Goal: Task Accomplishment & Management: Manage account settings

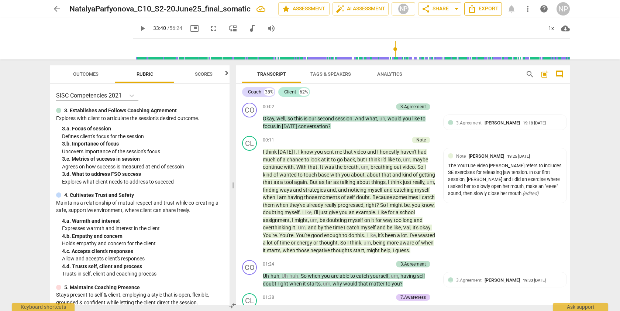
scroll to position [3952, 0]
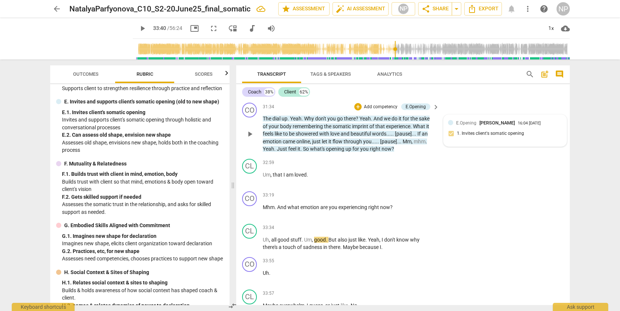
click at [465, 142] on div "E.Opening [PERSON_NAME] 16:04 [DATE] 1. Invites client's somatic opening" at bounding box center [505, 130] width 114 height 22
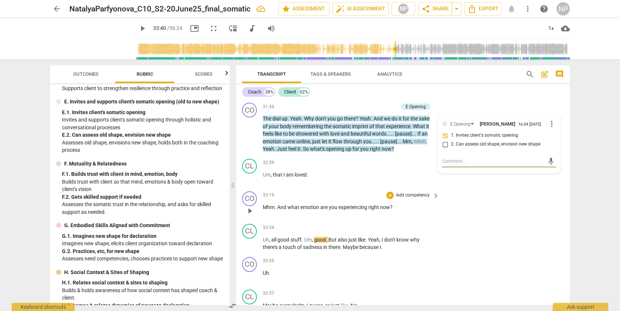
click at [468, 221] on div "CO play_arrow pause 33:19 + Add competency keyboard_arrow_right Mhm . And what …" at bounding box center [402, 204] width 333 height 32
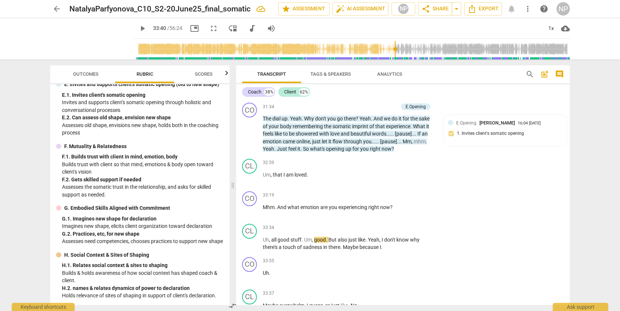
scroll to position [902, 0]
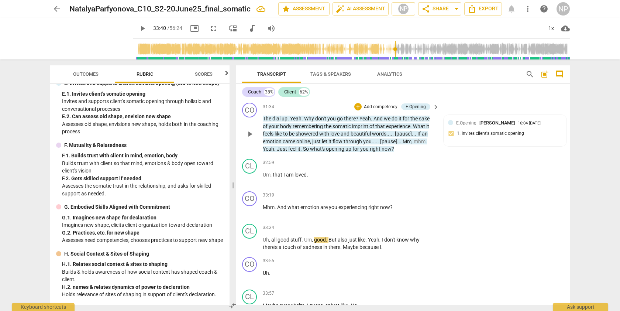
click at [377, 110] on p "Add competency" at bounding box center [380, 107] width 35 height 7
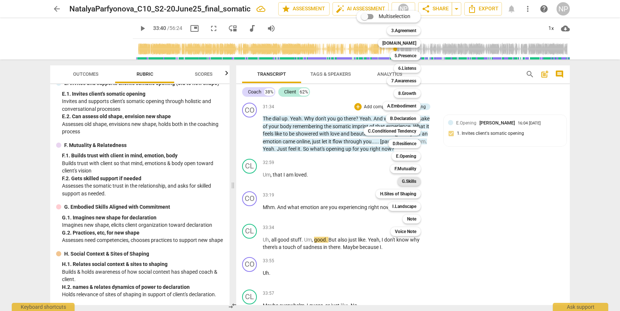
click at [412, 181] on b "G.Skills" at bounding box center [409, 181] width 14 height 9
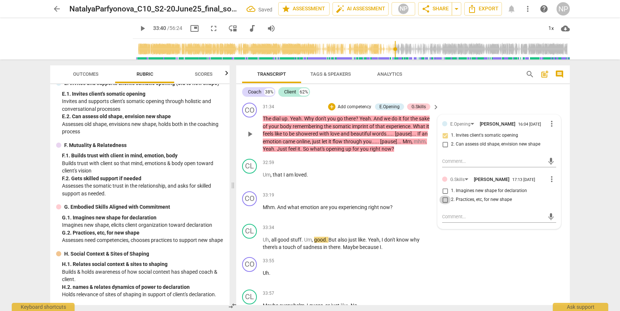
click at [444, 204] on input "2. Practices, etc, for new shape" at bounding box center [445, 199] width 12 height 9
checkbox input "true"
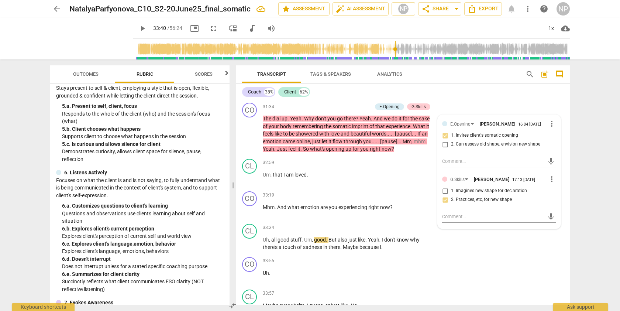
scroll to position [195, 0]
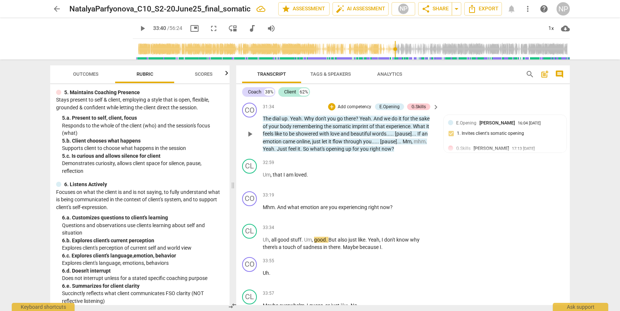
click at [353, 110] on p "Add competency" at bounding box center [354, 107] width 35 height 7
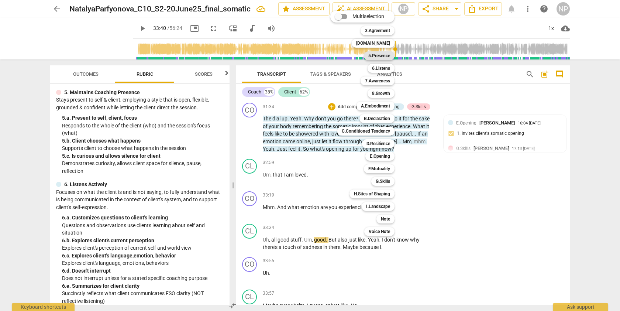
click at [382, 53] on b "5.Presence" at bounding box center [379, 55] width 22 height 9
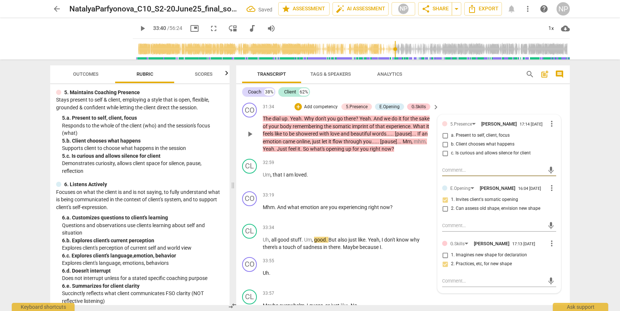
click at [443, 140] on input "a. Present to self, client, focus" at bounding box center [445, 135] width 12 height 9
checkbox input "true"
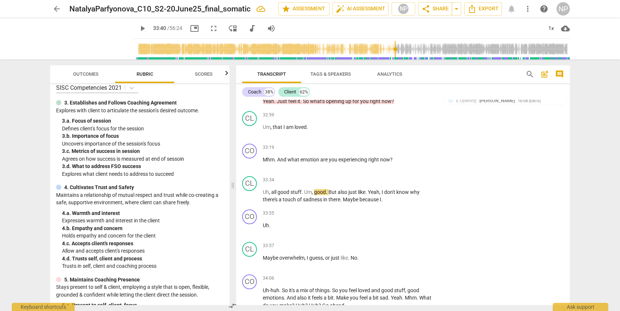
scroll to position [2, 0]
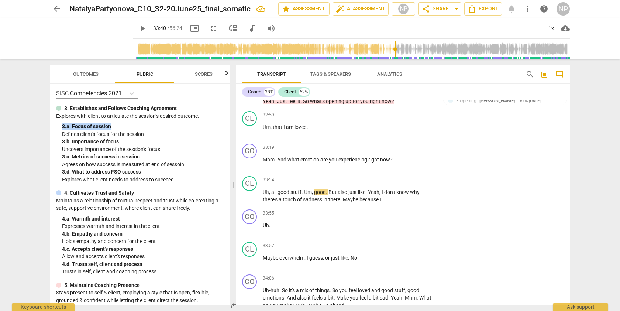
drag, startPoint x: 227, startPoint y: 119, endPoint x: 226, endPoint y: 128, distance: 8.5
click at [226, 128] on div "SISC Competencies 2021 3. Establishes and Follows Coaching Agreement Explores w…" at bounding box center [139, 194] width 179 height 221
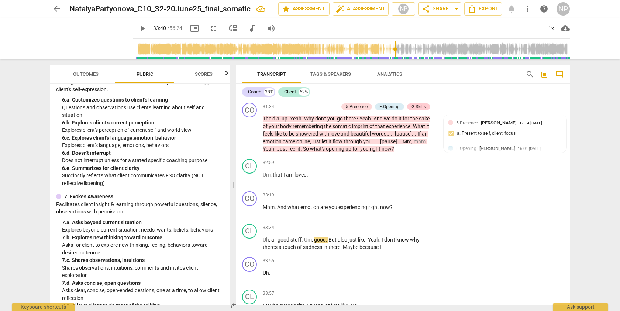
scroll to position [313, 0]
click at [388, 199] on div "+" at bounding box center [389, 194] width 7 height 7
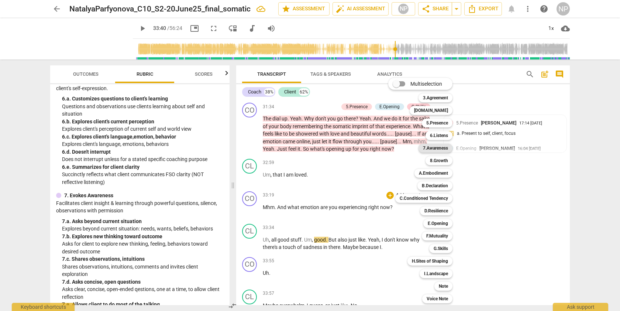
click at [437, 147] on b "7.Awareness" at bounding box center [435, 147] width 25 height 9
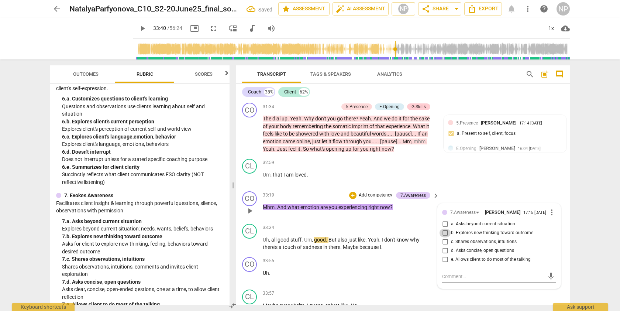
click at [443, 237] on input "b. Explores new thinking toward outcome" at bounding box center [445, 232] width 12 height 9
checkbox input "true"
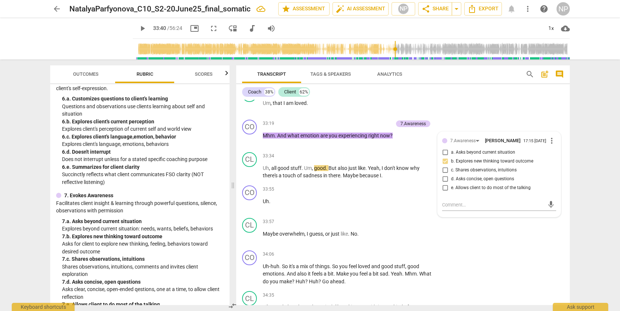
scroll to position [4039, 0]
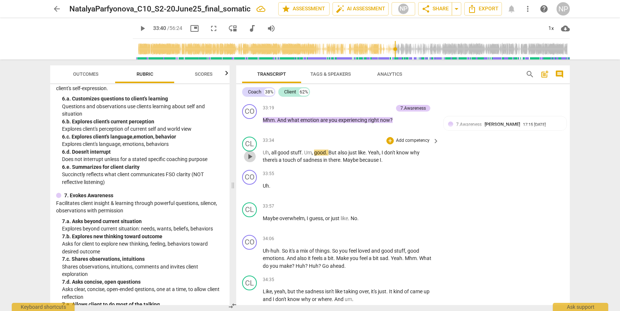
click at [249, 161] on span "play_arrow" at bounding box center [249, 156] width 9 height 9
click at [249, 161] on span "pause" at bounding box center [249, 156] width 9 height 9
click at [250, 161] on span "play_arrow" at bounding box center [249, 156] width 9 height 9
click at [250, 161] on span "pause" at bounding box center [249, 156] width 9 height 9
click at [250, 161] on span "play_arrow" at bounding box center [249, 156] width 9 height 9
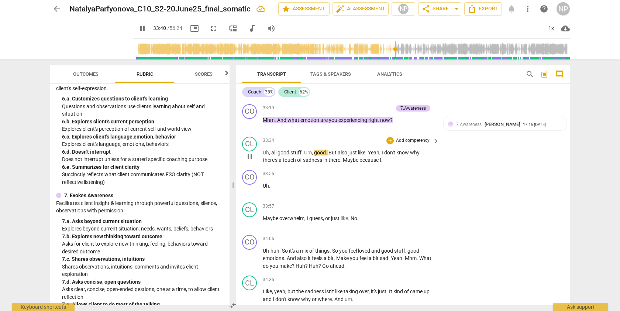
click at [250, 161] on span "pause" at bounding box center [249, 156] width 9 height 9
click at [250, 161] on span "play_arrow" at bounding box center [249, 156] width 9 height 9
click at [263, 155] on span "Uh" at bounding box center [266, 152] width 6 height 6
click at [247, 161] on span "pause" at bounding box center [249, 156] width 9 height 9
click at [247, 161] on span "play_arrow" at bounding box center [249, 156] width 9 height 9
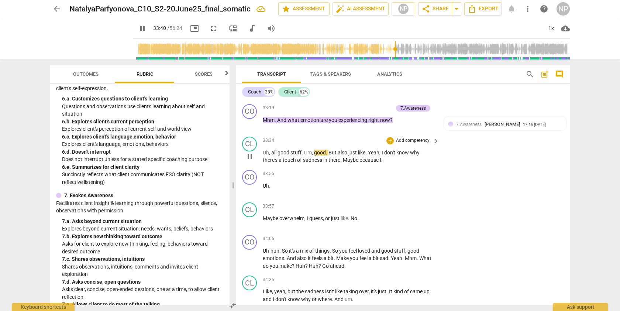
click at [249, 161] on span "pause" at bounding box center [249, 156] width 9 height 9
click at [250, 161] on span "play_arrow" at bounding box center [249, 156] width 9 height 9
click at [250, 161] on span "pause" at bounding box center [249, 156] width 9 height 9
click at [250, 161] on span "play_arrow" at bounding box center [249, 156] width 9 height 9
click at [250, 161] on span "pause" at bounding box center [249, 156] width 9 height 9
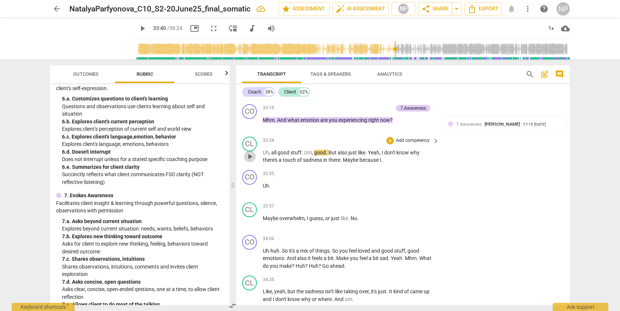
click at [250, 161] on span "play_arrow" at bounding box center [249, 156] width 9 height 9
click at [250, 161] on span "pause" at bounding box center [249, 156] width 9 height 9
click at [250, 161] on span "play_arrow" at bounding box center [249, 156] width 9 height 9
click at [263, 188] on span "Uh" at bounding box center [266, 186] width 6 height 6
click at [249, 226] on span "pause" at bounding box center [249, 221] width 9 height 9
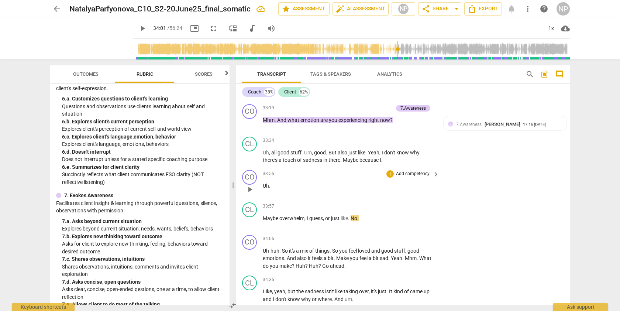
click at [263, 188] on span "Uh" at bounding box center [266, 186] width 6 height 6
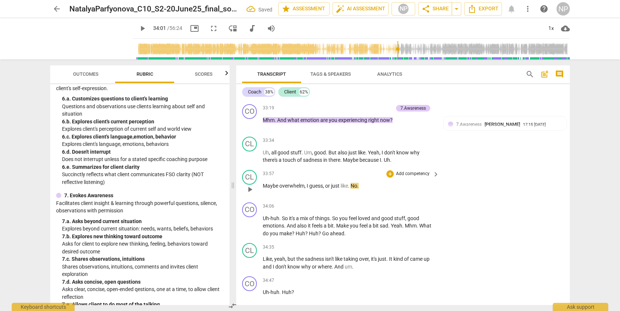
click at [263, 188] on span "Maybe" at bounding box center [271, 186] width 17 height 6
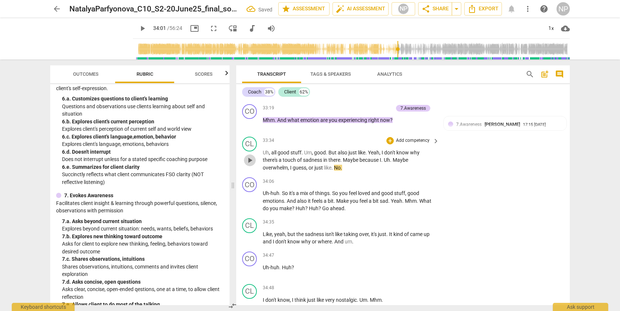
click at [251, 164] on span "play_arrow" at bounding box center [249, 160] width 9 height 9
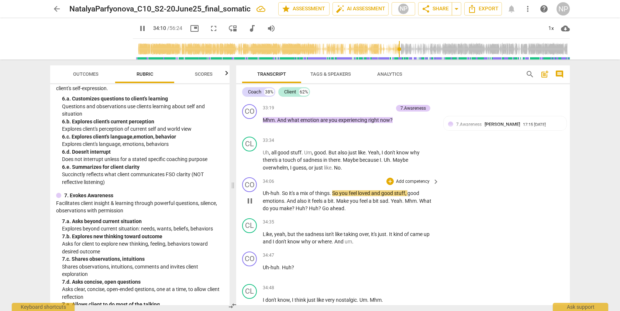
click at [252, 205] on span "pause" at bounding box center [249, 200] width 9 height 9
click at [252, 205] on span "play_arrow" at bounding box center [249, 200] width 9 height 9
click at [407, 204] on span "Mhm" at bounding box center [411, 201] width 12 height 6
type input "2070"
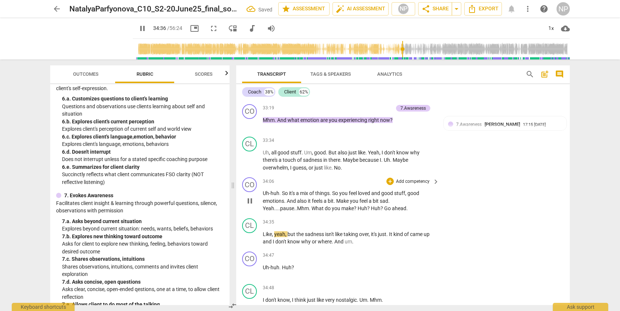
click at [354, 211] on span "?" at bounding box center [356, 208] width 4 height 6
click at [293, 211] on span "....pause.." at bounding box center [285, 208] width 23 height 6
click at [295, 211] on span "....pause.." at bounding box center [285, 208] width 23 height 6
click at [279, 211] on span "....pause...." at bounding box center [287, 208] width 26 height 6
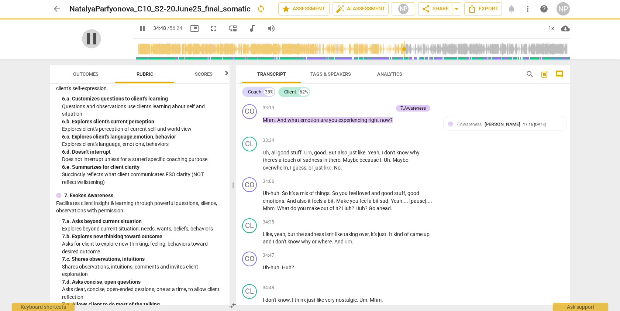
click at [84, 40] on span "pause" at bounding box center [91, 38] width 19 height 19
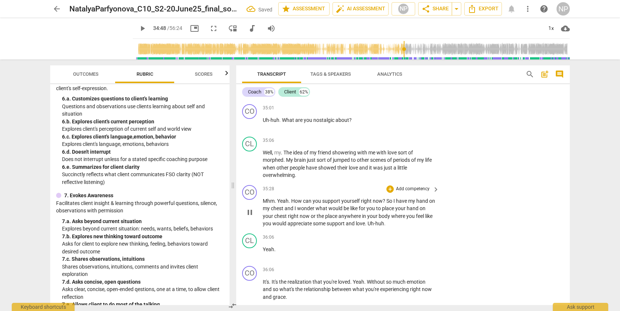
type input "2089"
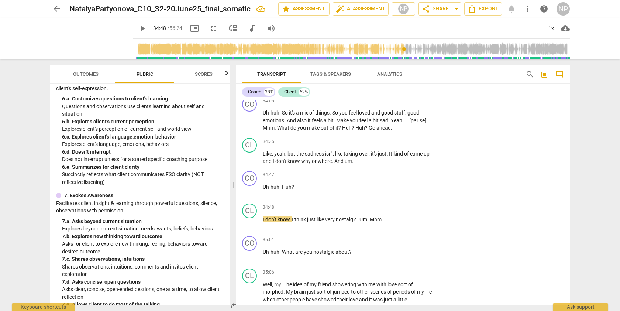
scroll to position [4104, 0]
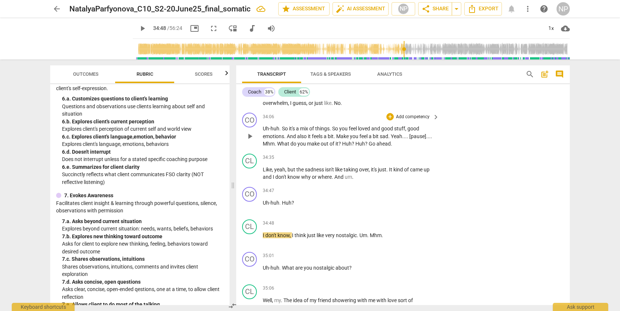
click at [322, 146] on span "out" at bounding box center [324, 144] width 9 height 6
click at [341, 146] on span "?" at bounding box center [341, 144] width 4 height 6
click at [250, 178] on span "play_arrow" at bounding box center [249, 173] width 9 height 9
drag, startPoint x: 280, startPoint y: 219, endPoint x: 297, endPoint y: 219, distance: 17.0
click at [297, 207] on p "Uh-huh . Huh ?" at bounding box center [349, 203] width 173 height 8
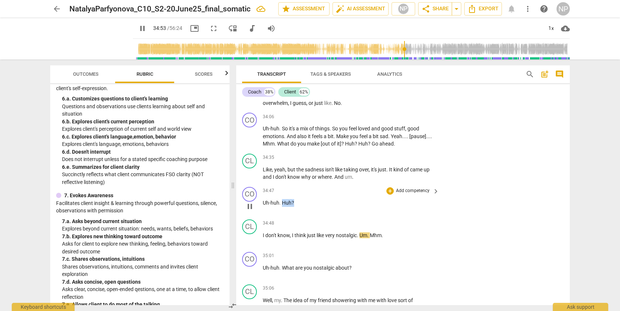
drag, startPoint x: 297, startPoint y: 219, endPoint x: 282, endPoint y: 219, distance: 15.1
click at [282, 207] on p "Uh-huh . Huh ?" at bounding box center [349, 203] width 173 height 8
type input "2094"
click at [250, 275] on span "pause" at bounding box center [249, 271] width 9 height 9
type input "2105"
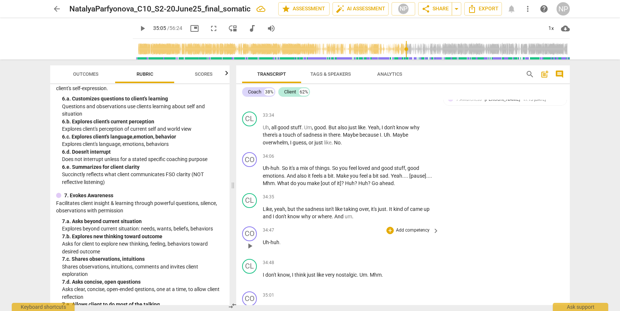
scroll to position [4065, 0]
click at [416, 159] on p "Add competency" at bounding box center [412, 156] width 35 height 7
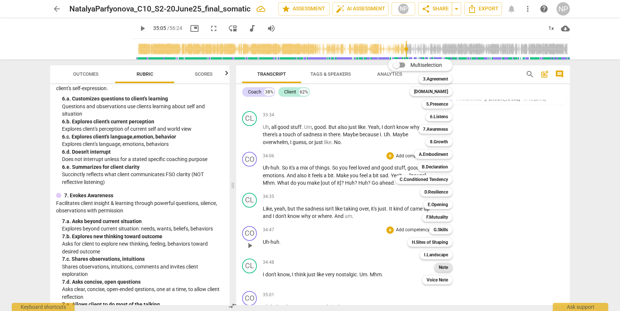
click at [444, 269] on b "Note" at bounding box center [443, 267] width 9 height 9
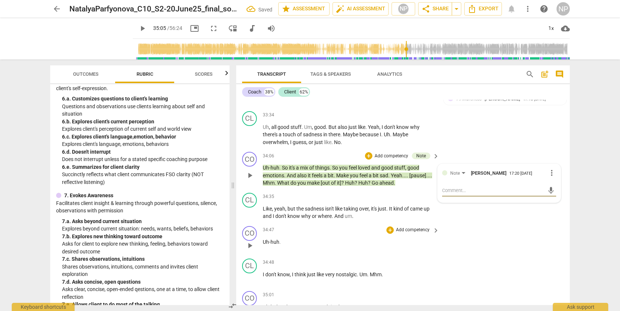
type textarea "I"
type textarea "I s"
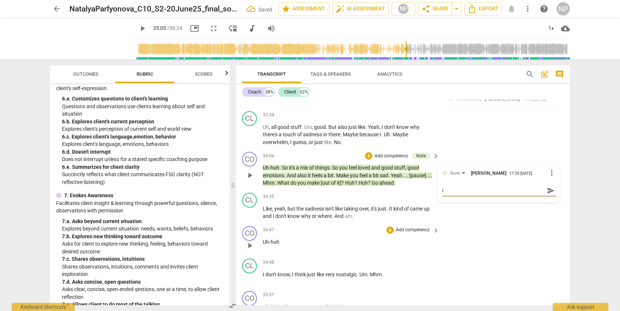
type textarea "I s"
type textarea "I su"
type textarea "I sum"
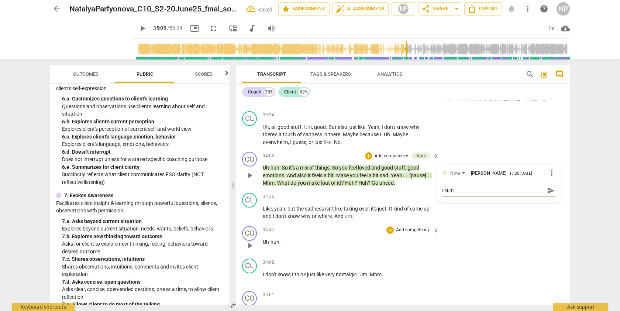
type textarea "I summ"
type textarea "I summa"
type textarea "I [PERSON_NAME]"
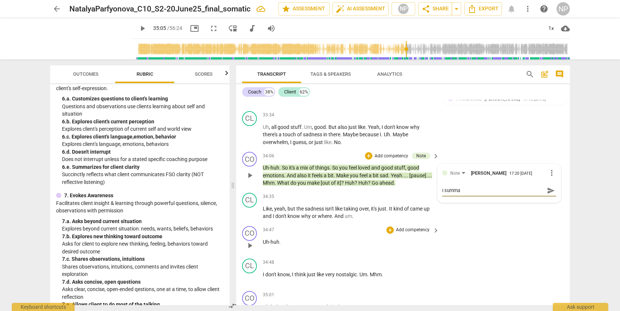
type textarea "I [PERSON_NAME]"
type textarea "I summari"
drag, startPoint x: 466, startPoint y: 208, endPoint x: 437, endPoint y: 208, distance: 28.8
click at [437, 202] on div "Note [PERSON_NAME] 17:20 [DATE] more_vert I summari I summari send" at bounding box center [498, 183] width 123 height 38
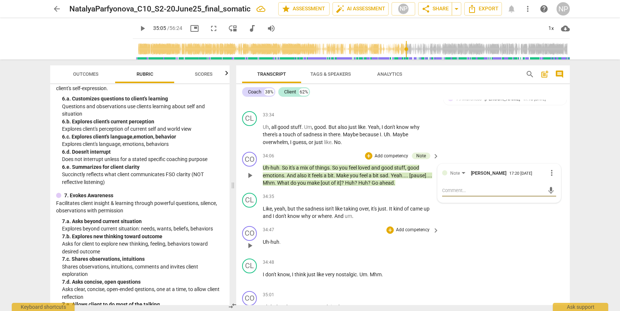
type textarea "I"
type textarea "I s"
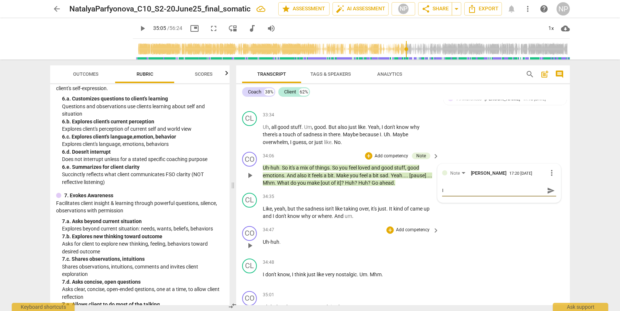
type textarea "I s"
type textarea "I su"
type textarea "I sum"
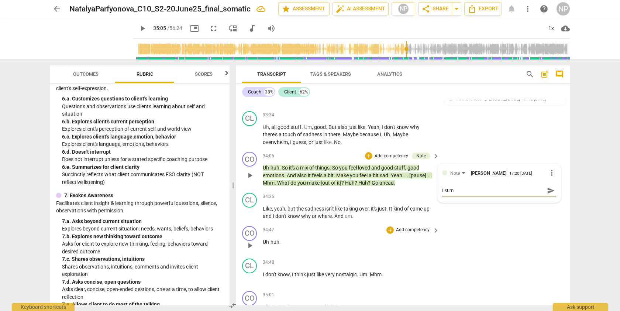
type textarea "I summ"
type textarea "I summa"
type textarea "I [PERSON_NAME]"
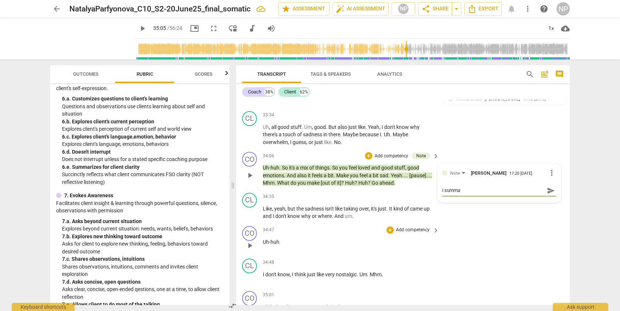
type textarea "I [PERSON_NAME]"
type textarea "I summari"
type textarea "I summariz"
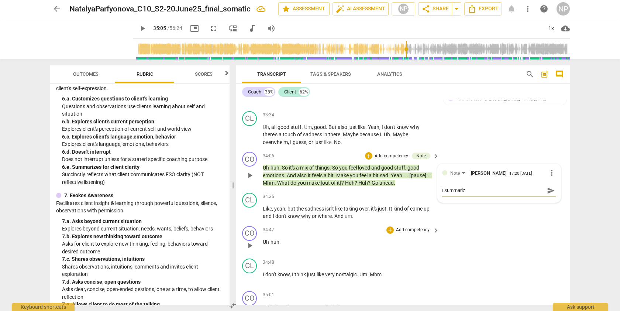
type textarea "I summarize"
type textarea "I summarized"
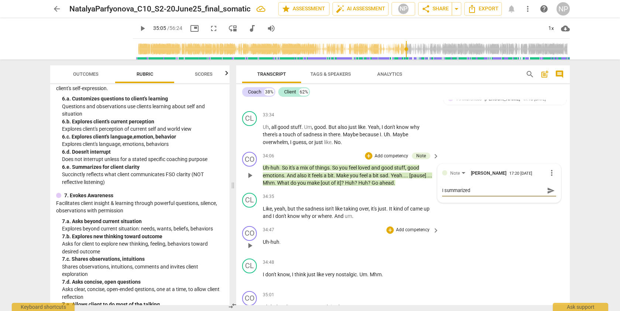
type textarea "I summarized"
type textarea "I summarized w"
type textarea "I summarized wh"
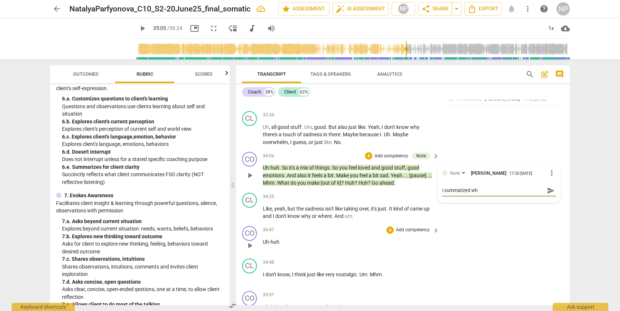
type textarea "I summarized wha"
type textarea "I summarized what"
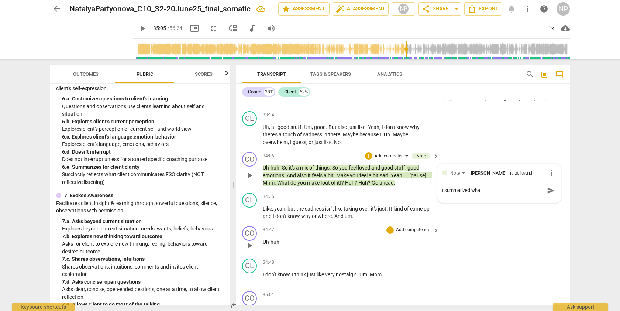
type textarea "I summarized what"
type textarea "I summarized what t"
type textarea "I summarized what th"
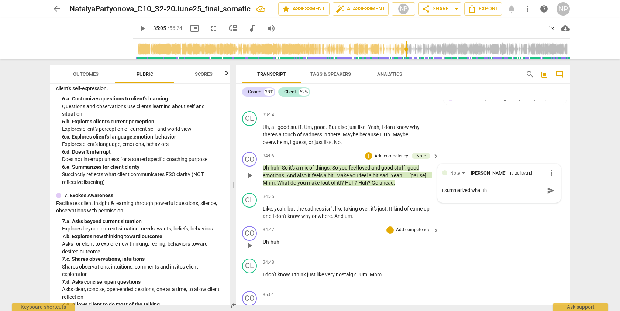
type textarea "I summarized what the"
type textarea "I summarized what the c"
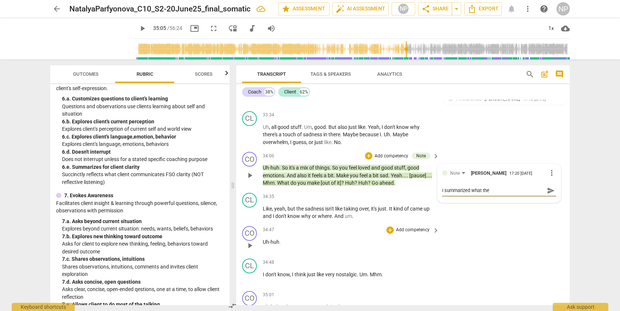
type textarea "I summarized what the c"
type textarea "I summarized what the cl"
type textarea "I summarized what the cli"
type textarea "I summarized what the clie"
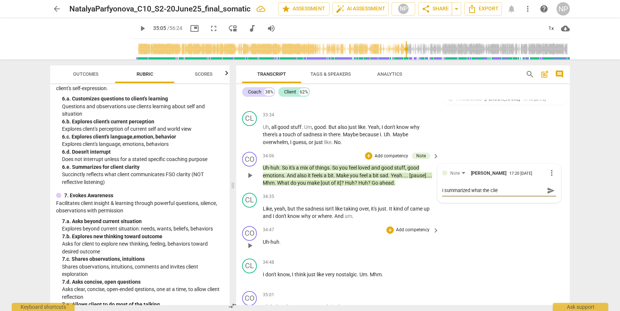
type textarea "I summarized what the clien"
type textarea "I summarized what the client"
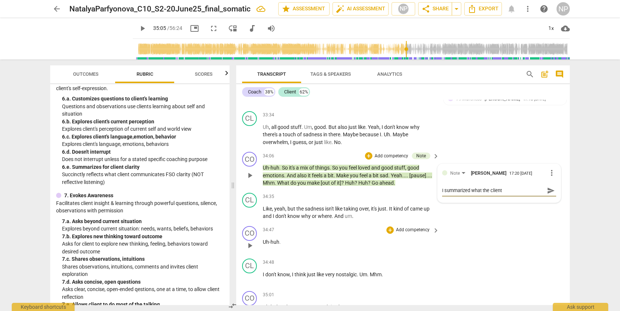
type textarea "I summarized what the client"
type textarea "I summarized what the client s"
type textarea "I summarized what the client sa"
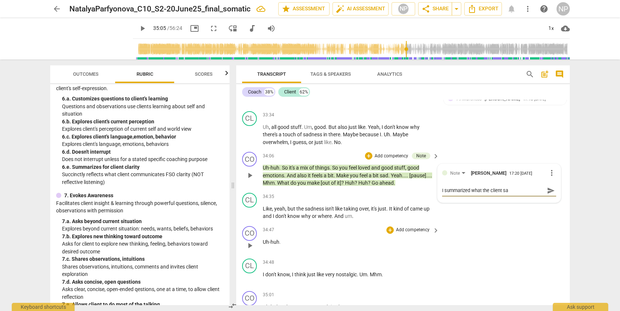
type textarea "I summarized what the client sai"
type textarea "I summarized what the client said"
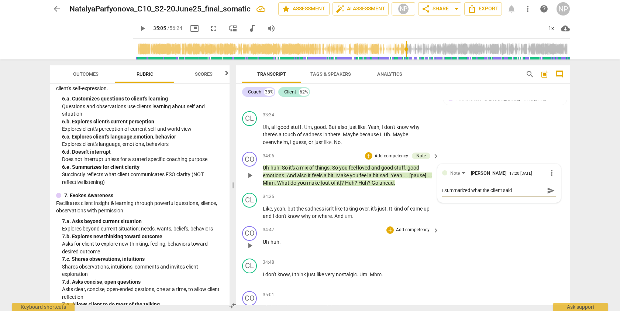
type textarea "I summarized what the client said"
type textarea "I summarized what the client said a"
type textarea "I summarized what the client said an"
type textarea "I summarized what the client said and"
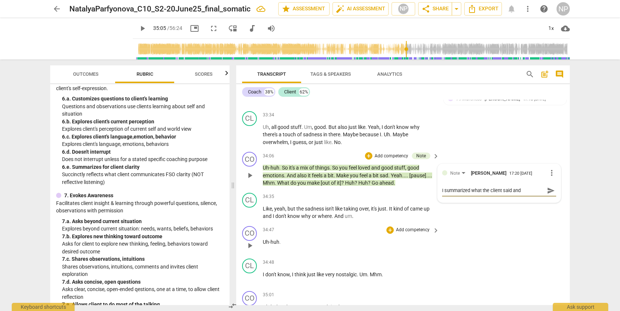
type textarea "I summarized what the client said and"
type textarea "I summarized what the client said and w"
type textarea "I summarized what the client said and wa"
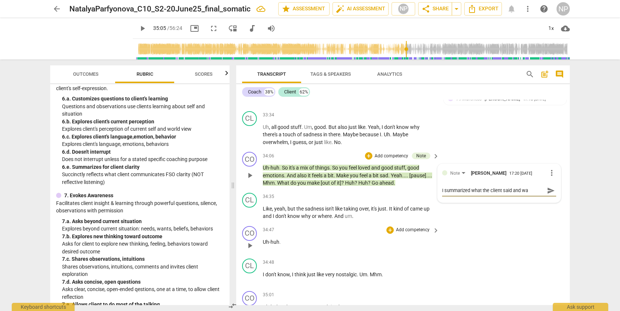
type textarea "I summarized what the client said and wan"
type textarea "I summarized what the client said and want"
type textarea "I summarized what the client said and wants"
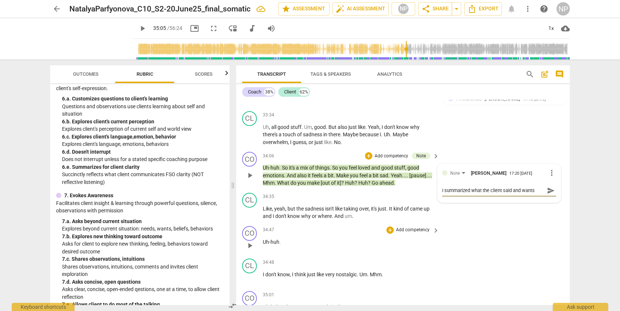
type textarea "I summarized what the client said and want"
type textarea "I summarized what the client said and wante"
type textarea "I summarized what the client said and wanted"
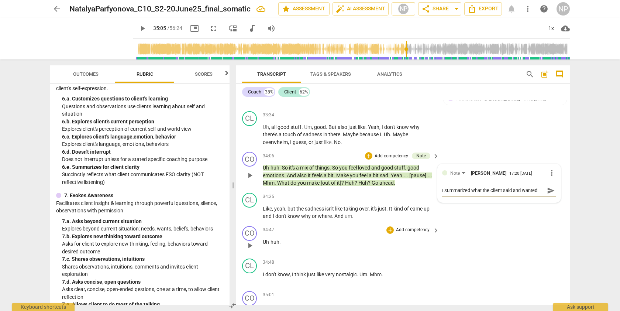
type textarea "I summarized what the client said and wanted"
type textarea "I summarized what the client said and wanted t"
type textarea "I summarized what the client said and wanted to"
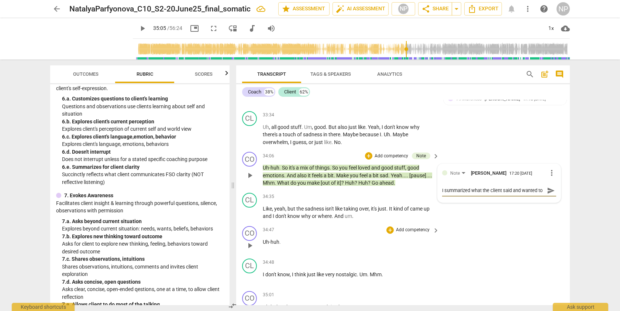
scroll to position [6, 0]
type textarea "I summarized what the client said and wanted to"
type textarea "I summarized what the client said and wanted to a"
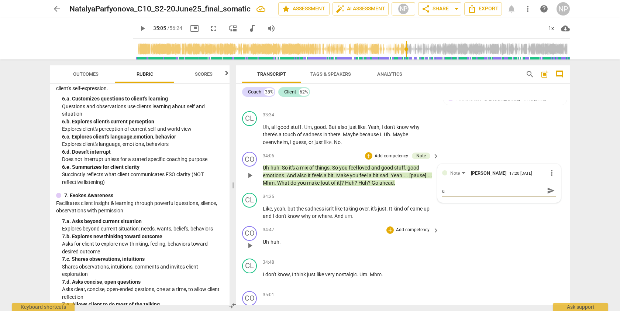
type textarea "I summarized what the client said and wanted to as"
type textarea "I summarized what the client said and wanted to ask"
type textarea "I summarized what the client said and wanted to ask W"
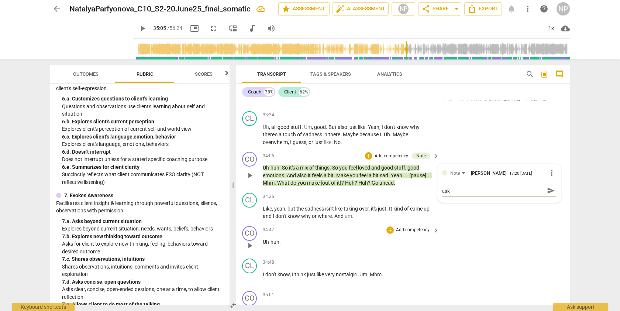
type textarea "I summarized what the client said and wanted to ask W"
type textarea "I summarized what the client said and wanted to ask [PERSON_NAME]"
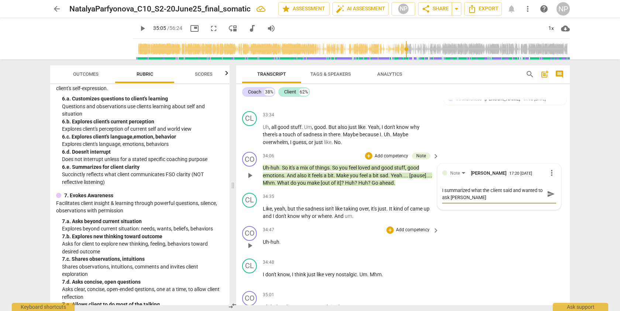
type textarea "I summarized what the client said and wanted to ask [PERSON_NAME]"
type textarea "I summarized what the client said and wanted to ask What"
type textarea "I summarized what the client said and wanted to ask "What"
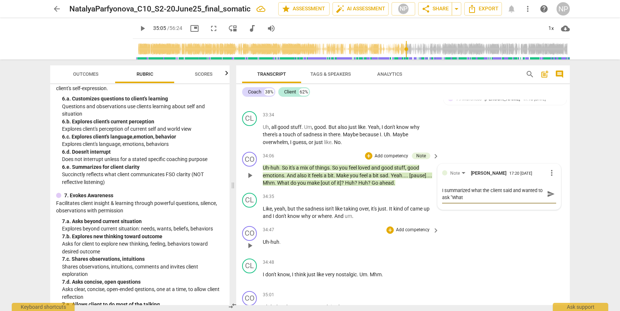
click at [479, 201] on textarea "I summarized what the client said and wanted to ask "What" at bounding box center [493, 194] width 102 height 14
type textarea "I summarized what the client said and wanted to ask "What"
type textarea "I summarized what the client said and wanted to ask "What d"
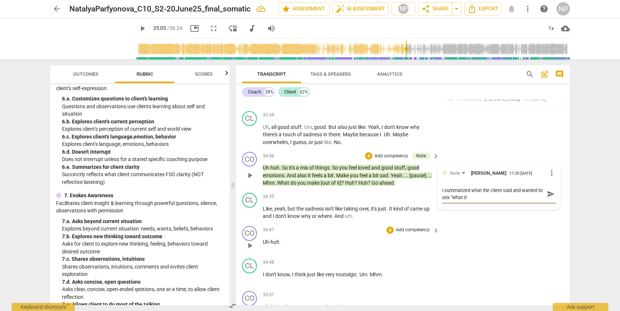
type textarea "I summarized what the client said and wanted to ask "What do"
type textarea "I summarized what the client said and wanted to ask "What do y"
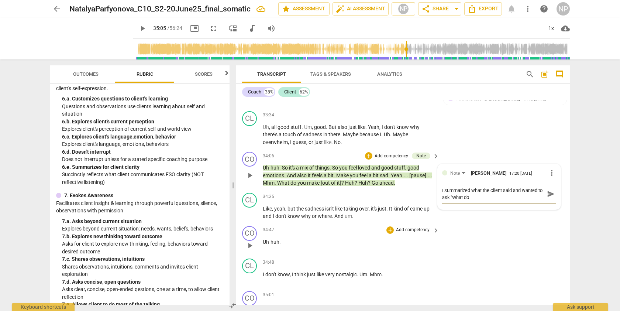
type textarea "I summarized what the client said and wanted to ask "What do y"
type textarea "I summarized what the client said and wanted to ask "What do yo"
type textarea "I summarized what the client said and wanted to ask "What do you"
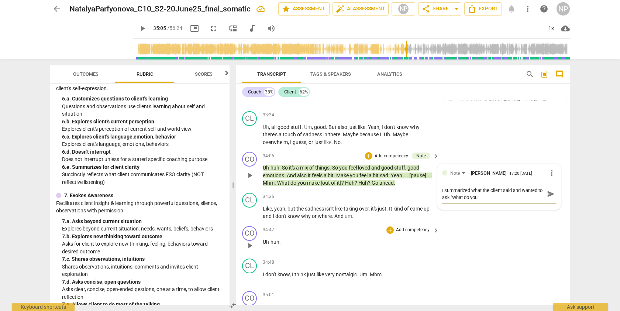
type textarea "I summarized what the client said and wanted to ask "What do you"
type textarea "I summarized what the client said and wanted to ask "What do you m"
type textarea "I summarized what the client said and wanted to ask "What do you ma"
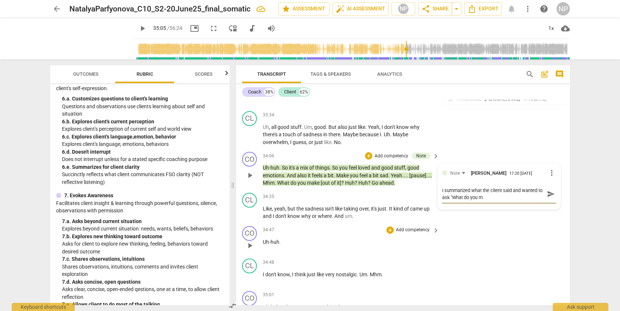
type textarea "I summarized what the client said and wanted to ask "What do you ma"
type textarea "I summarized what the client said and wanted to ask "What do you mak"
type textarea "I summarized what the client said and wanted to ask "What do you make"
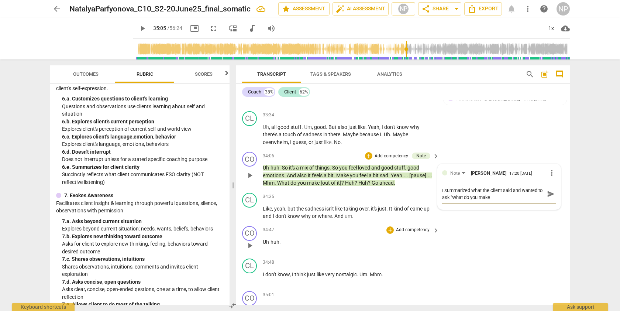
type textarea "I summarized what the client said and wanted to ask "What do you make"
type textarea "I summarized what the client said and wanted to ask "What do you make o"
type textarea "I summarized what the client said and wanted to ask "What do you make ou"
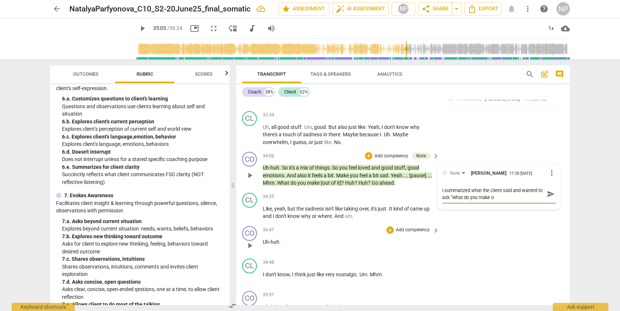
type textarea "I summarized what the client said and wanted to ask "What do you make ou"
type textarea "I summarized what the client said and wanted to ask "What do you make out"
type textarea "I summarized what the client said and wanted to ask "What do you make outo"
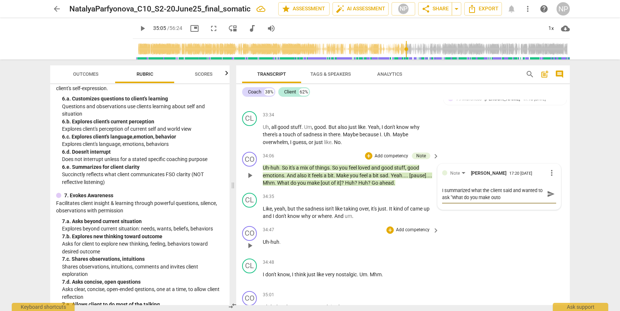
type textarea "I summarized what the client said and wanted to ask "What do you make outof"
type textarea "I summarized what the client said and wanted to ask "What do you make outo"
type textarea "I summarized what the client said and wanted to ask "What do you make out"
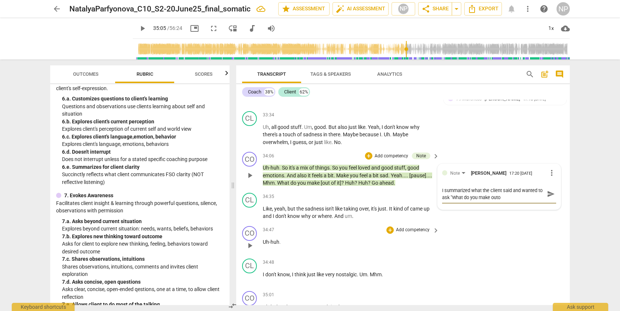
type textarea "I summarized what the client said and wanted to ask "What do you make out"
type textarea "I summarized what the client said and wanted to ask "What do you make out o"
type textarea "I summarized what the client said and wanted to ask "What do you make out of"
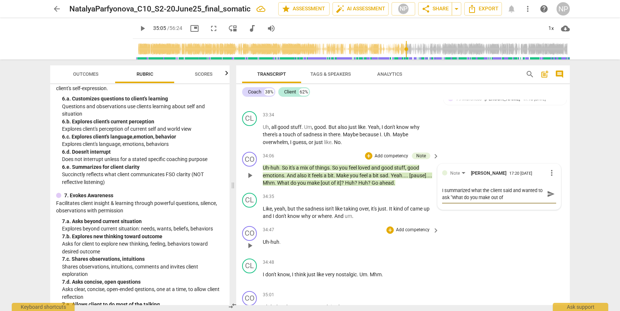
type textarea "I summarized what the client said and wanted to ask "What do you make out of"
type textarea "I summarized what the client said and wanted to ask "What do you make out of i"
type textarea "I summarized what the client said and wanted to ask "What do you make out of it"
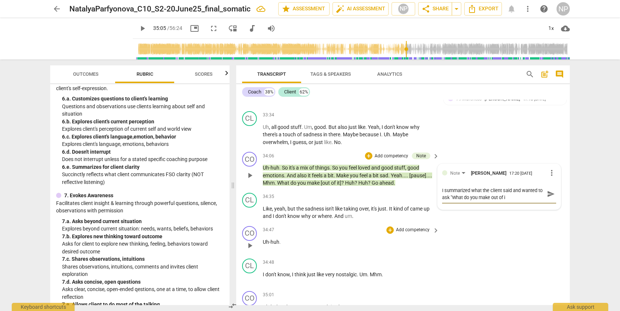
type textarea "I summarized what the client said and wanted to ask "What do you make out of it"
type textarea "I summarized what the client said and wanted to ask "What do you make out of it?"
type textarea "I summarized what the client said and wanted to ask "What do you make out of it…"
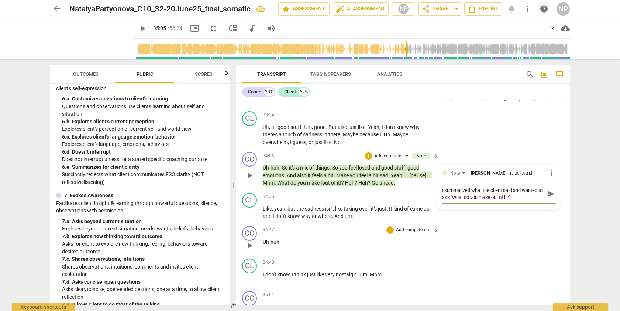
type textarea "I summarized what the client said and wanted to ask "What do you make out of it…"
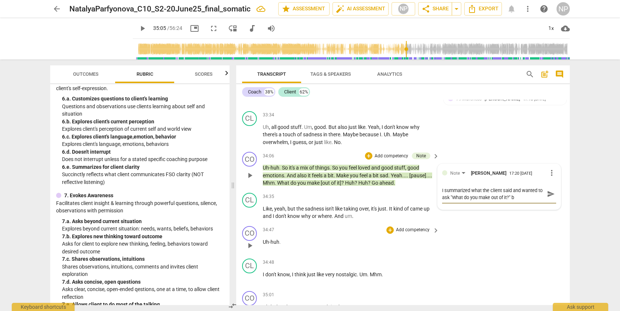
type textarea "I summarized what the client said and wanted to ask "What do you make out of it…"
drag, startPoint x: 520, startPoint y: 211, endPoint x: 526, endPoint y: 219, distance: 10.0
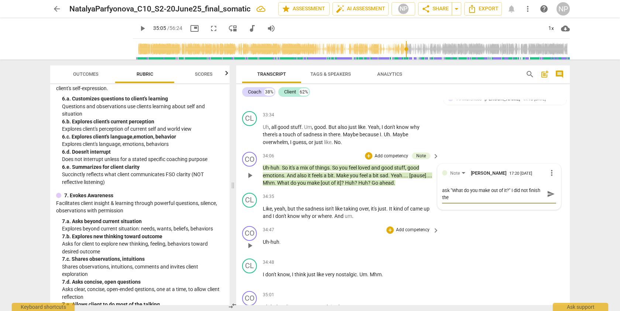
click at [526, 203] on div "I summarized what the client said and wanted to ask "What do you make out of it…" at bounding box center [499, 193] width 114 height 19
click at [547, 201] on span "send" at bounding box center [551, 197] width 8 height 8
click at [388, 159] on p "Add competency" at bounding box center [391, 156] width 35 height 7
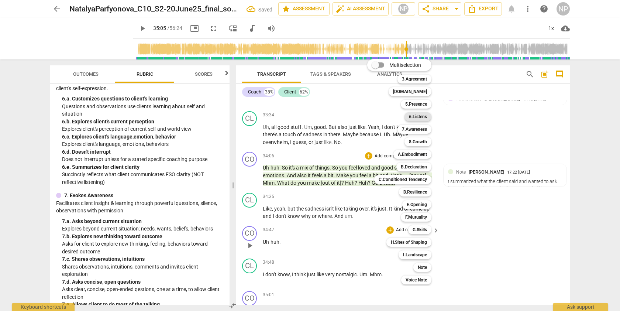
click at [420, 117] on b "6.Listens" at bounding box center [418, 116] width 18 height 9
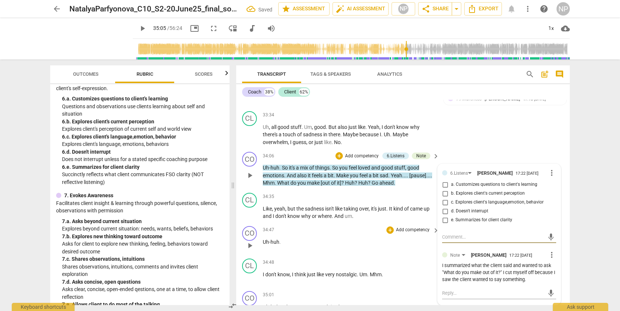
click at [442, 224] on input "e. Summarizes for client clarity" at bounding box center [445, 219] width 12 height 9
click at [291, 211] on span "but" at bounding box center [291, 208] width 9 height 6
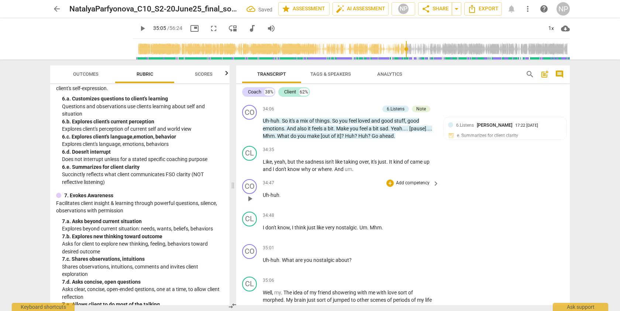
scroll to position [4120, 0]
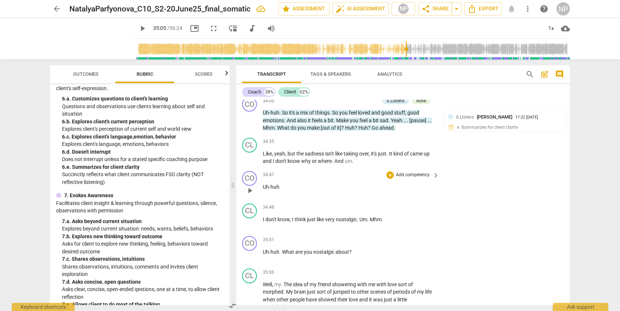
click at [264, 190] on span "Uh-huh" at bounding box center [271, 187] width 17 height 6
click at [412, 178] on p "Add competency" at bounding box center [412, 174] width 35 height 7
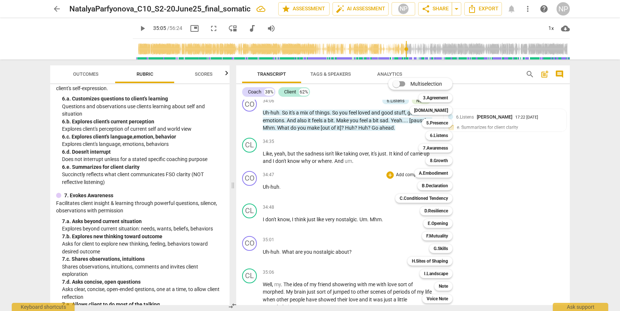
drag, startPoint x: 226, startPoint y: 166, endPoint x: 226, endPoint y: 160, distance: 6.3
click at [226, 160] on div at bounding box center [310, 155] width 620 height 311
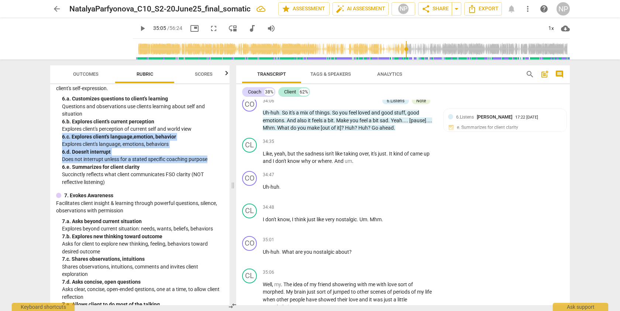
drag, startPoint x: 226, startPoint y: 156, endPoint x: 224, endPoint y: 125, distance: 30.7
click at [224, 125] on div "SISC Competencies 2021 3. Establishes and Follows Coaching Agreement Explores w…" at bounding box center [139, 194] width 179 height 221
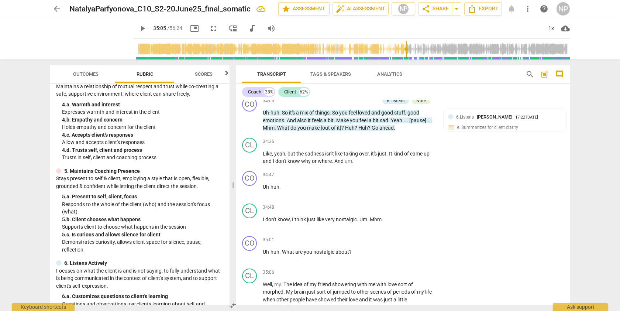
scroll to position [99, 0]
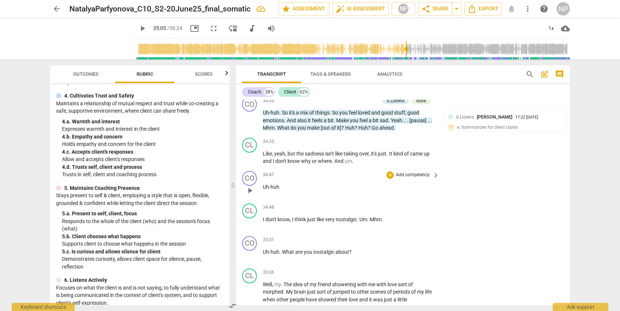
click at [399, 178] on p "Add competency" at bounding box center [412, 174] width 35 height 7
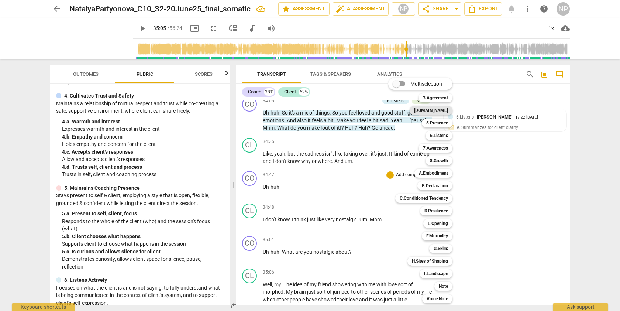
click at [438, 111] on b "[DOMAIN_NAME]" at bounding box center [431, 110] width 34 height 9
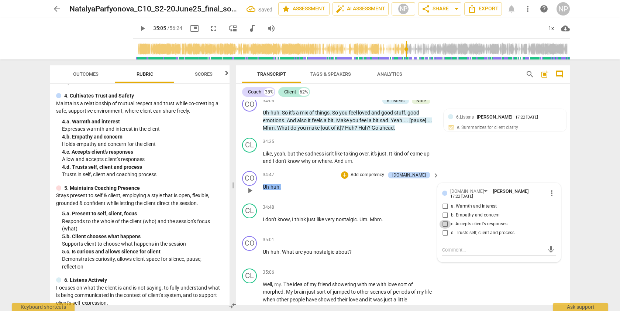
click at [443, 228] on input "c. Accepts client's responses" at bounding box center [445, 223] width 12 height 9
click at [385, 178] on p "Add competency" at bounding box center [367, 174] width 35 height 7
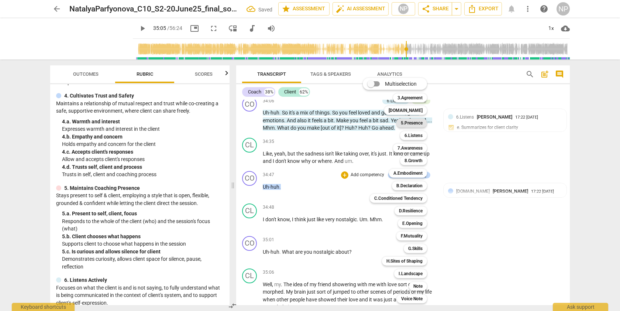
click at [413, 122] on b "5.Presence" at bounding box center [412, 122] width 22 height 9
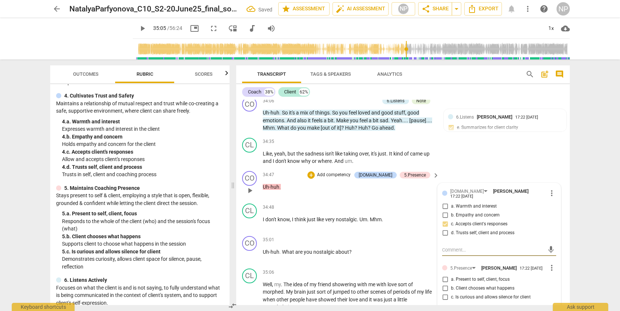
click at [537, 271] on div "5.Presence [PERSON_NAME] 17:22 [DATE]" at bounding box center [498, 267] width 97 height 7
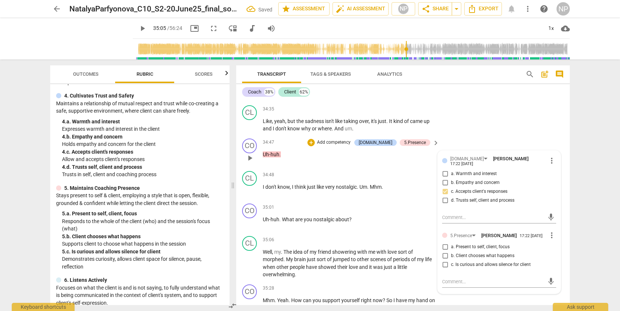
scroll to position [4169, 0]
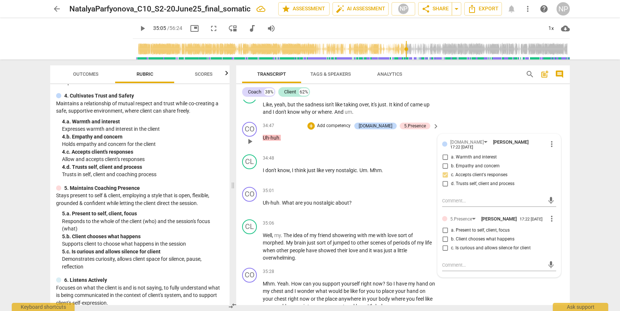
click at [444, 252] on input "c. Is curious and allows silence for client" at bounding box center [445, 247] width 12 height 9
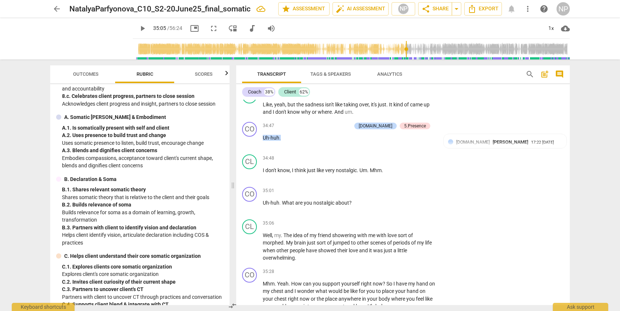
scroll to position [613, 0]
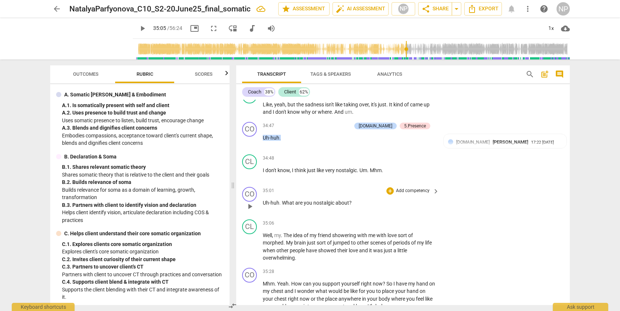
click at [413, 194] on p "Add competency" at bounding box center [412, 190] width 35 height 7
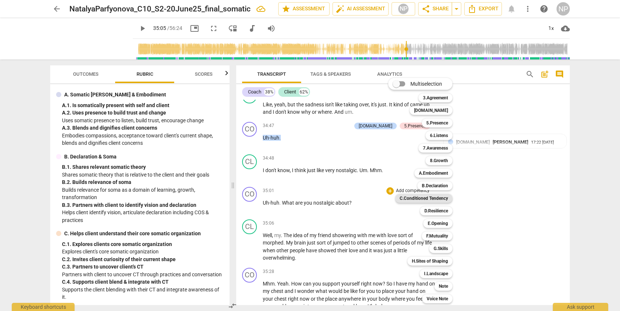
click at [434, 197] on b "C.Conditioned Tendency" at bounding box center [423, 198] width 48 height 9
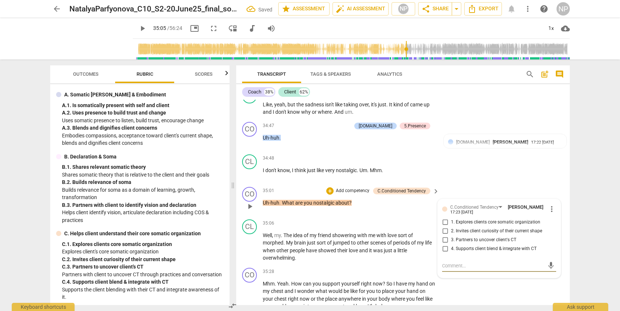
click at [444, 235] on input "2. Invites client curiosity of their current shape" at bounding box center [445, 230] width 12 height 9
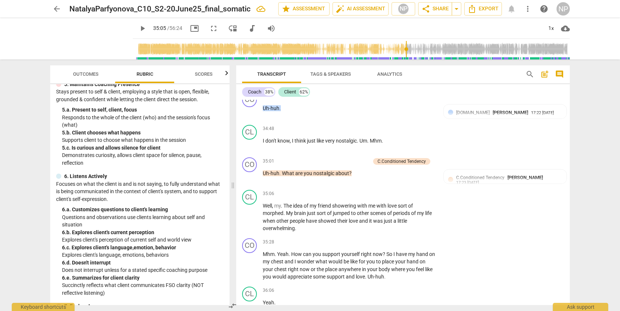
scroll to position [4222, 0]
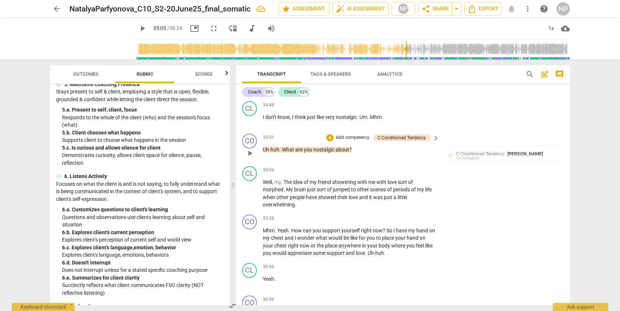
click at [359, 141] on p "Add competency" at bounding box center [352, 137] width 35 height 7
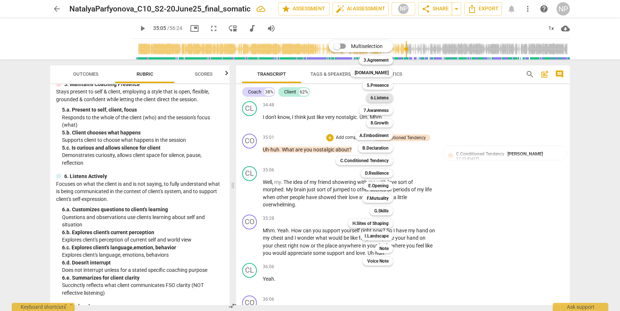
click at [382, 98] on b "6.Listens" at bounding box center [379, 97] width 18 height 9
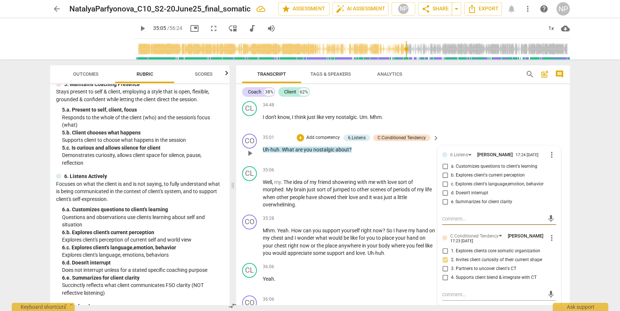
click at [444, 171] on input "a. Customizes questions to client's learning" at bounding box center [445, 166] width 12 height 9
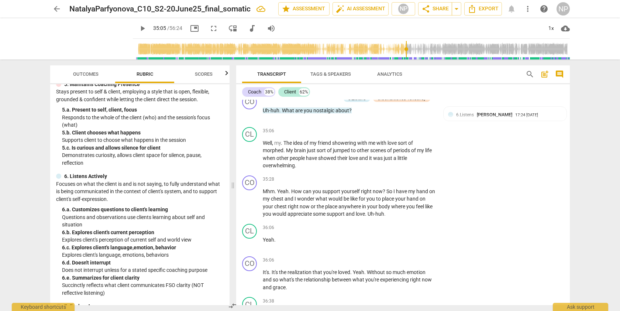
scroll to position [4277, 0]
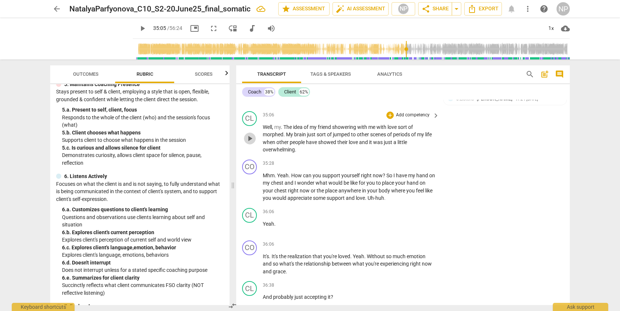
click at [250, 143] on span "play_arrow" at bounding box center [249, 138] width 9 height 9
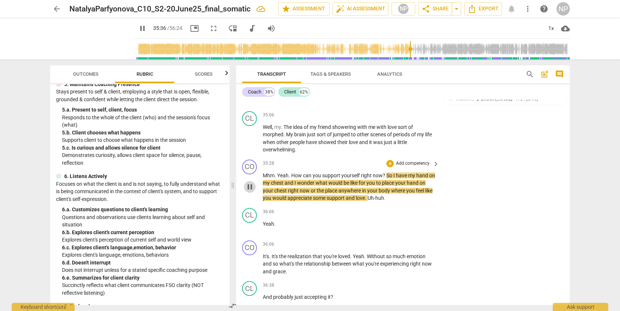
click at [252, 191] on span "pause" at bounding box center [249, 186] width 9 height 9
click at [566, 205] on div "CO play_arrow pause 35:28 + Add competency keyboard_arrow_right Mhm . Yeah . Ho…" at bounding box center [402, 180] width 333 height 48
click at [251, 232] on span "play_arrow" at bounding box center [249, 227] width 9 height 9
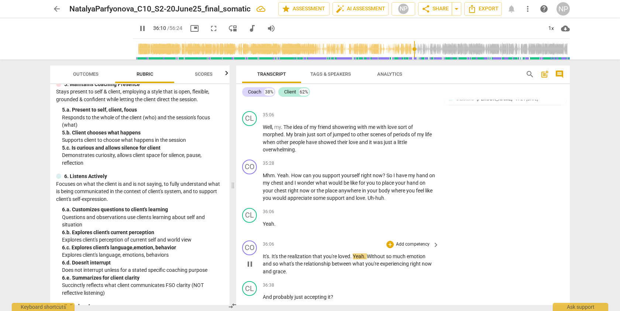
click at [250, 268] on span "pause" at bounding box center [249, 263] width 9 height 9
click at [263, 226] on span "Yeah" at bounding box center [268, 224] width 11 height 6
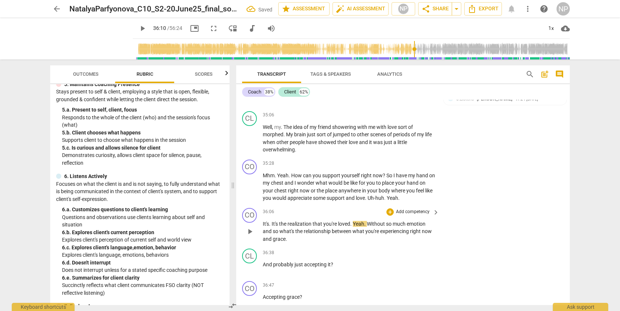
click at [263, 226] on span "It's" at bounding box center [266, 224] width 6 height 6
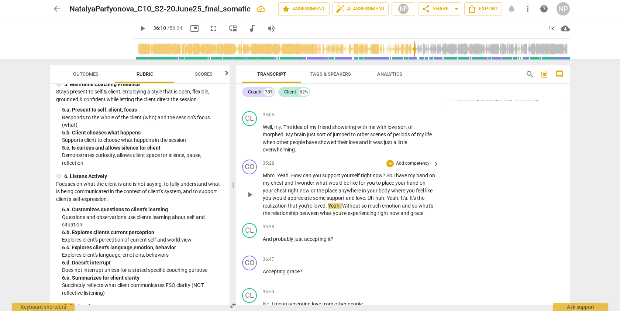
click at [251, 199] on span "play_arrow" at bounding box center [249, 194] width 9 height 9
click at [263, 178] on span "Mhm" at bounding box center [269, 175] width 12 height 6
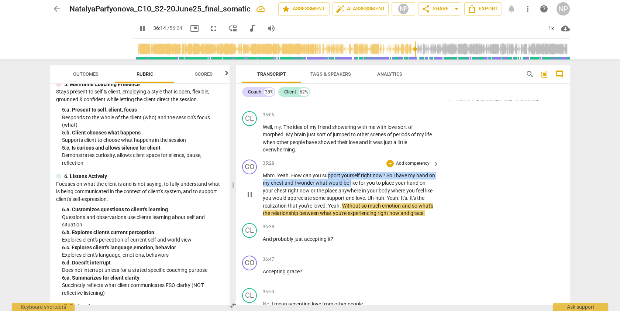
drag, startPoint x: 328, startPoint y: 190, endPoint x: 358, endPoint y: 200, distance: 32.0
click at [358, 200] on p "Mhm . Yeah . How can you support yourself right now ? So I have my hand on my c…" at bounding box center [349, 193] width 173 height 45
click at [250, 199] on span "pause" at bounding box center [249, 194] width 9 height 9
click at [250, 199] on span "play_arrow" at bounding box center [249, 194] width 9 height 9
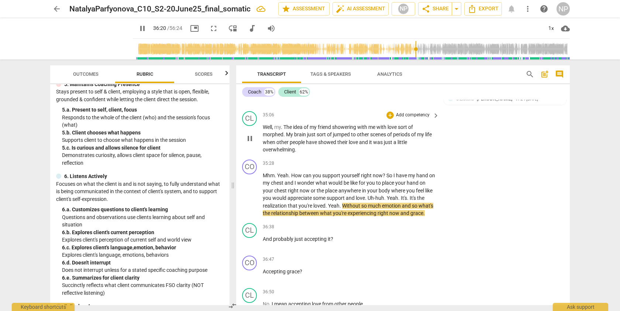
click at [301, 153] on p "Well , my . The idea of my friend showering with me with love sort of morphed .…" at bounding box center [349, 138] width 173 height 30
click at [263, 178] on span "Mhm" at bounding box center [269, 175] width 12 height 6
click at [429, 235] on div "CL play_arrow pause 36:38 + Add competency keyboard_arrow_right And probably ju…" at bounding box center [402, 236] width 333 height 32
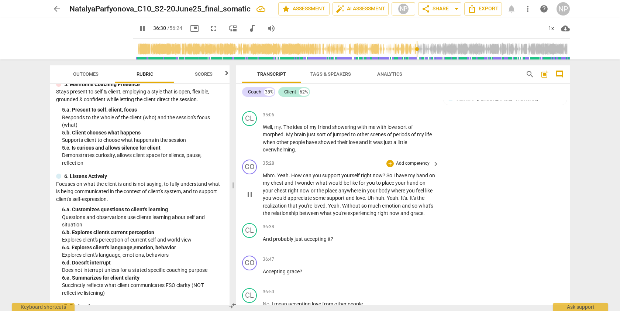
click at [247, 199] on span "pause" at bounding box center [249, 194] width 9 height 9
click at [247, 199] on span "play_arrow" at bounding box center [249, 194] width 9 height 9
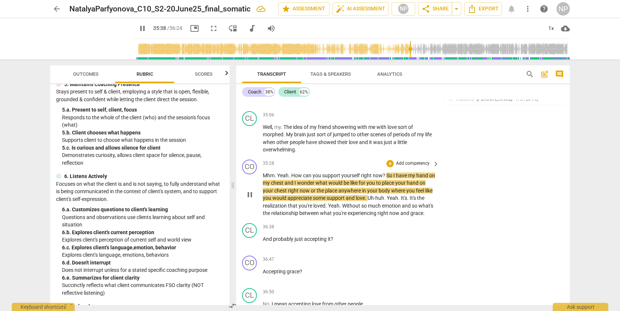
click at [249, 199] on span "pause" at bounding box center [249, 194] width 9 height 9
click at [413, 167] on p "Add competency" at bounding box center [412, 163] width 35 height 7
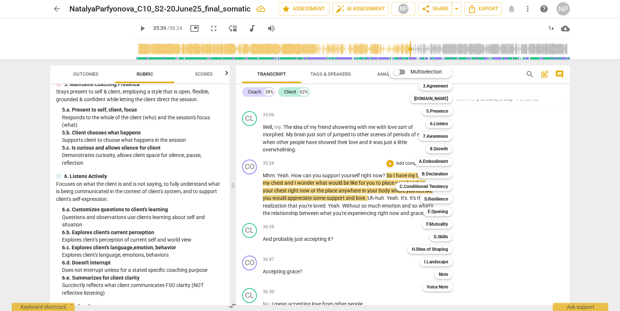
click at [228, 132] on div at bounding box center [310, 155] width 620 height 311
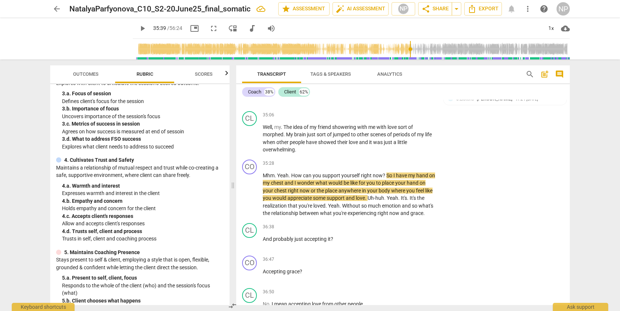
scroll to position [22, 0]
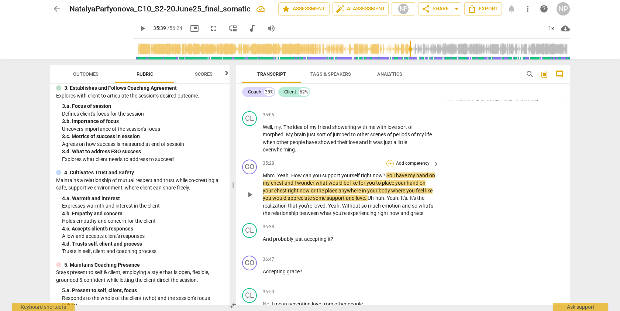
click at [390, 167] on div "+" at bounding box center [389, 163] width 7 height 7
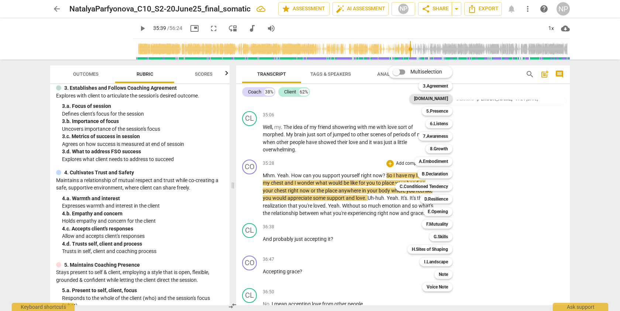
click at [440, 98] on b "[DOMAIN_NAME]" at bounding box center [431, 98] width 34 height 9
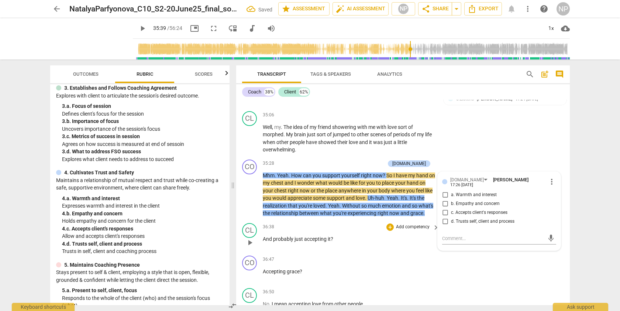
click at [387, 252] on div "CL play_arrow pause 36:38 + Add competency keyboard_arrow_right And probably ju…" at bounding box center [402, 236] width 333 height 32
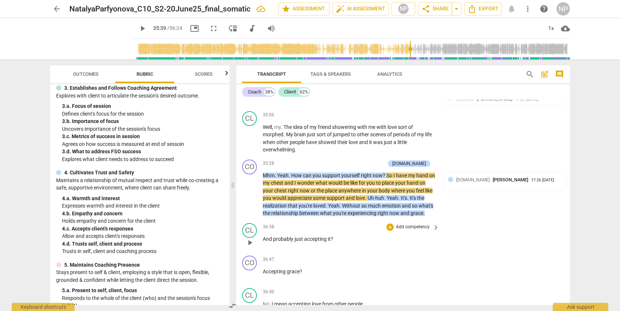
click at [426, 249] on div "36:38 + Add competency keyboard_arrow_right And probably just accepting it ?" at bounding box center [351, 236] width 177 height 27
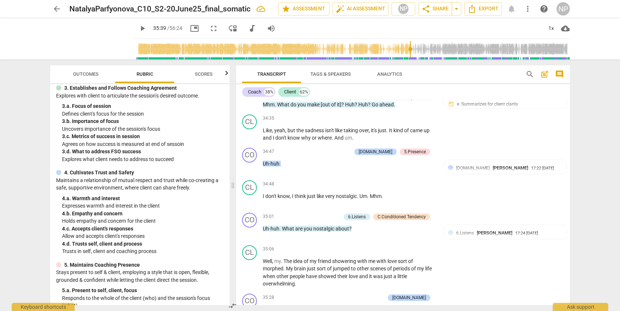
scroll to position [4096, 0]
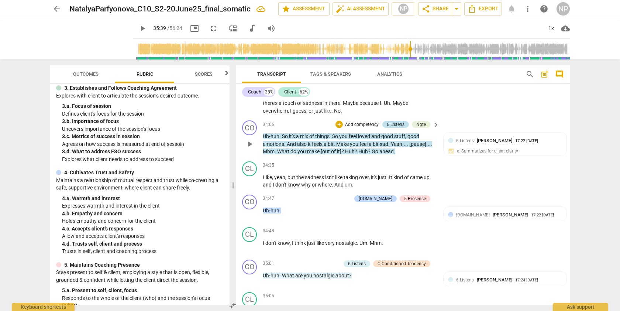
click at [397, 128] on div "6.Listens" at bounding box center [396, 124] width 18 height 7
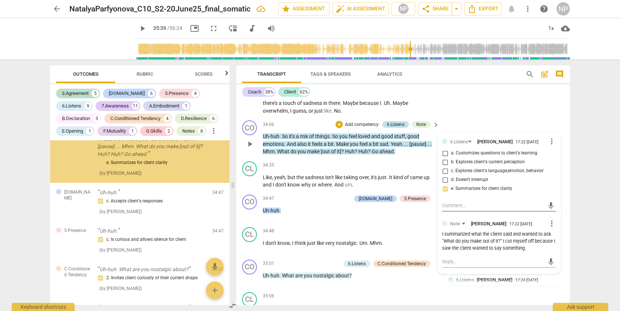
scroll to position [4271, 0]
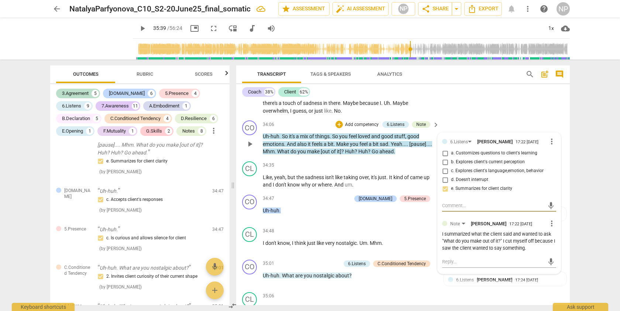
click at [549, 146] on span "more_vert" at bounding box center [551, 141] width 9 height 9
click at [554, 170] on li "Delete" at bounding box center [557, 172] width 25 height 14
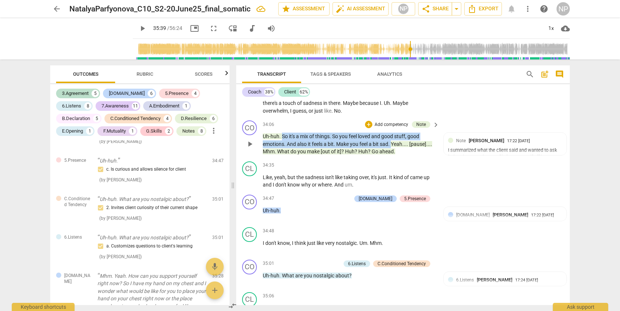
drag, startPoint x: 282, startPoint y: 151, endPoint x: 392, endPoint y: 159, distance: 110.9
click at [392, 155] on p "Uh-huh . So it's a mix of things . So you feel loved and good stuff , good emot…" at bounding box center [349, 143] width 173 height 23
click at [381, 128] on p "Add competency" at bounding box center [391, 124] width 35 height 7
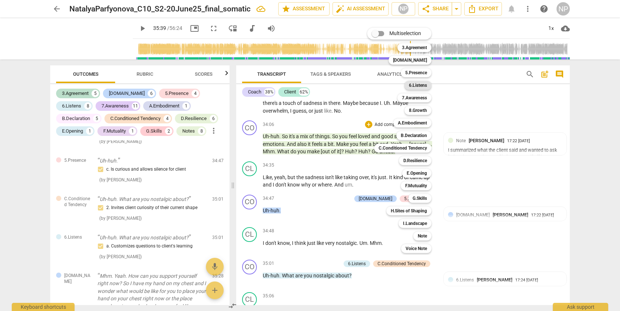
click at [419, 85] on b "6.Listens" at bounding box center [418, 85] width 18 height 9
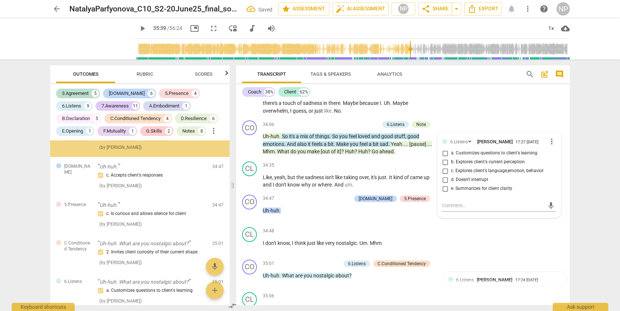
scroll to position [4259, 0]
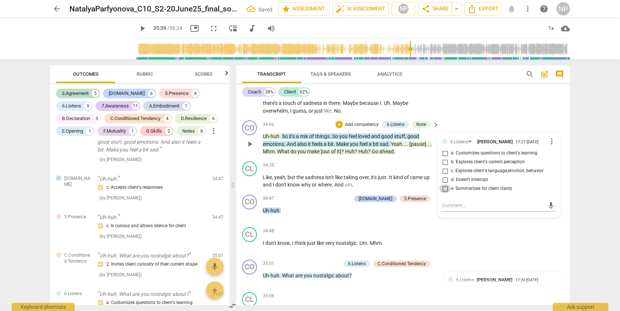
click at [444, 193] on input "e. Summarizes for client clarity" at bounding box center [445, 188] width 12 height 9
click at [540, 114] on div "CL play_arrow pause 33:34 + Add competency keyboard_arrow_right Uh , all good s…" at bounding box center [402, 97] width 333 height 41
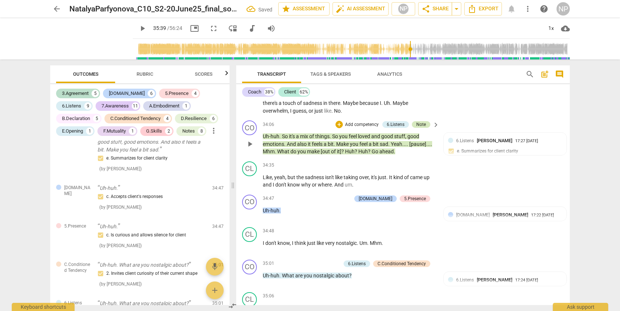
click at [422, 128] on div "Note" at bounding box center [421, 124] width 10 height 7
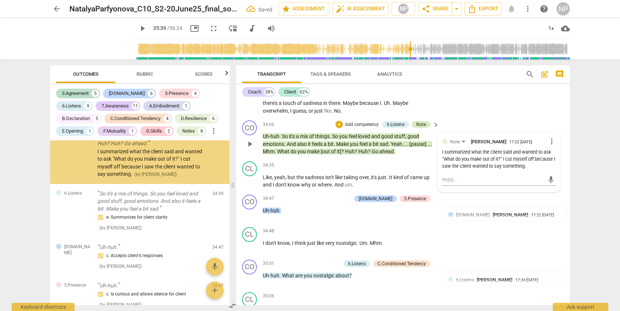
scroll to position [4197, 0]
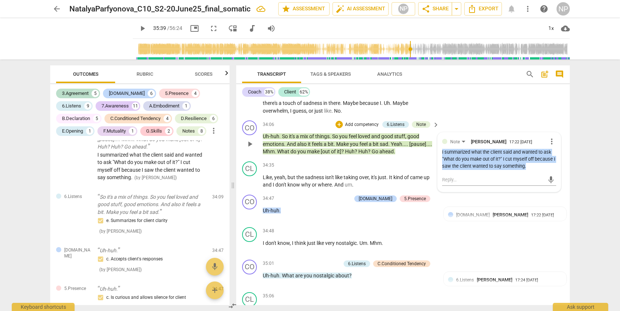
drag, startPoint x: 440, startPoint y: 170, endPoint x: 534, endPoint y: 185, distance: 94.9
click at [534, 169] on div "I summarized what the client said and wanted to ask "What do you make out of it…" at bounding box center [499, 159] width 114 height 21
copy div "I summarized what the client said and wanted to ask "What do you make out of it…"
click at [551, 146] on span "more_vert" at bounding box center [551, 141] width 9 height 9
click at [558, 171] on li "Delete" at bounding box center [557, 172] width 25 height 14
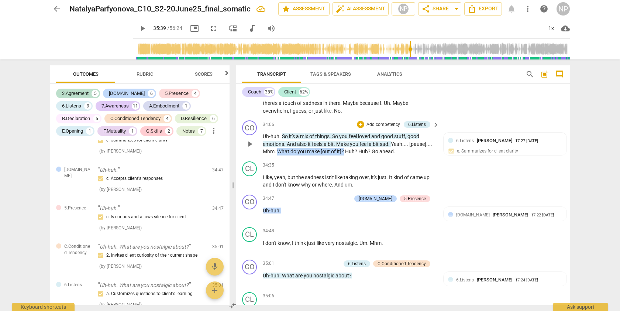
drag, startPoint x: 277, startPoint y: 167, endPoint x: 344, endPoint y: 167, distance: 66.8
click at [344, 155] on p "Uh-huh . So it's a mix of things . So you feel loved and good stuff , good emot…" at bounding box center [349, 143] width 173 height 23
click at [386, 128] on p "Add competency" at bounding box center [382, 124] width 35 height 7
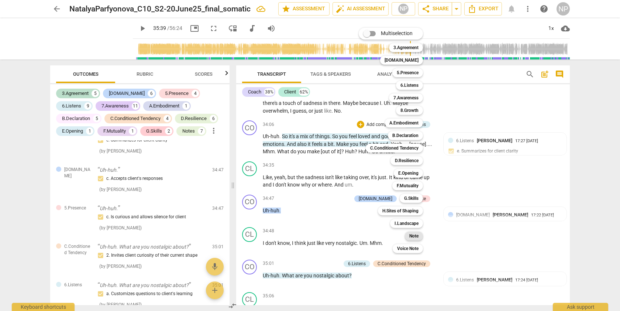
click at [417, 234] on b "Note" at bounding box center [413, 235] width 9 height 9
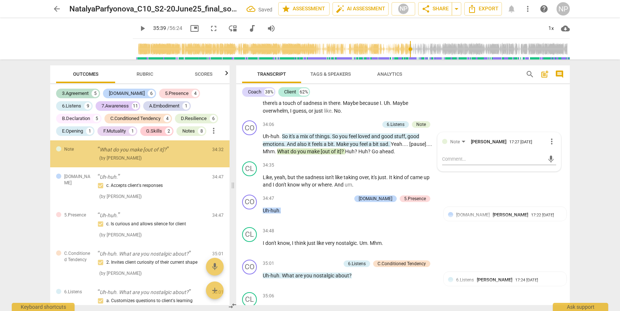
scroll to position [4224, 0]
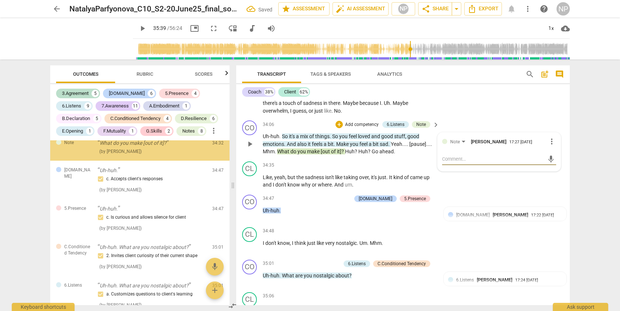
paste textarea "I summarized what the client said and wanted to ask "What do you make out of it…"
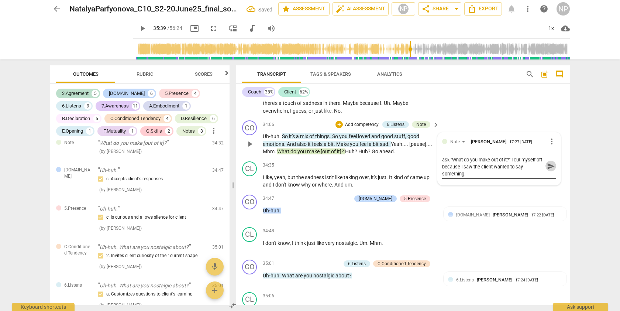
click at [549, 170] on span "send" at bounding box center [551, 166] width 8 height 8
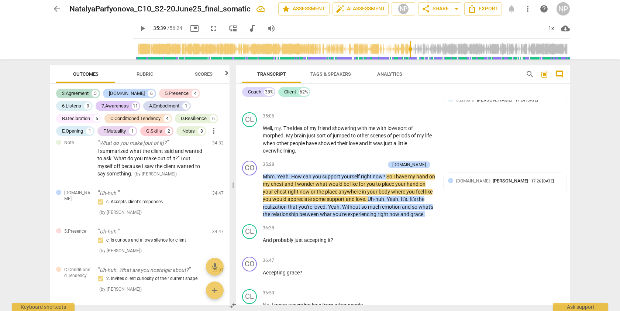
scroll to position [4307, 0]
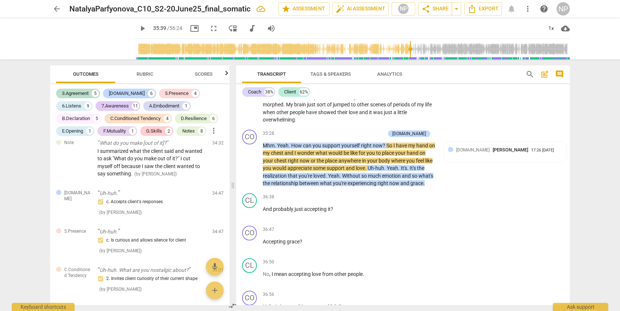
click at [144, 70] on span "Rubric" at bounding box center [145, 74] width 34 height 10
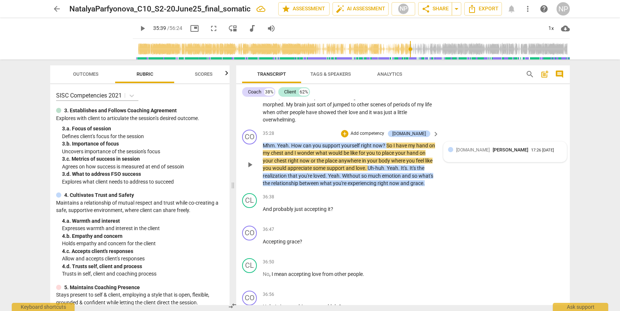
click at [492, 152] on span "[PERSON_NAME]" at bounding box center [509, 150] width 35 height 6
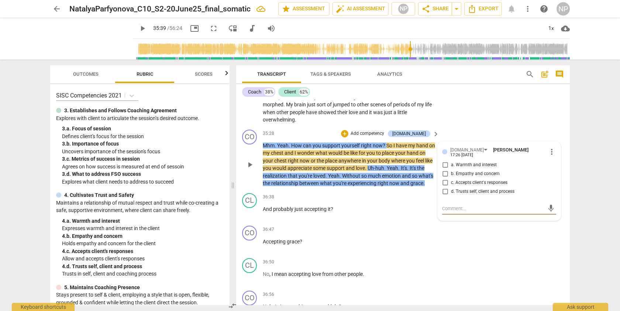
click at [550, 156] on span "more_vert" at bounding box center [551, 151] width 9 height 9
click at [557, 180] on li "Delete" at bounding box center [557, 180] width 25 height 14
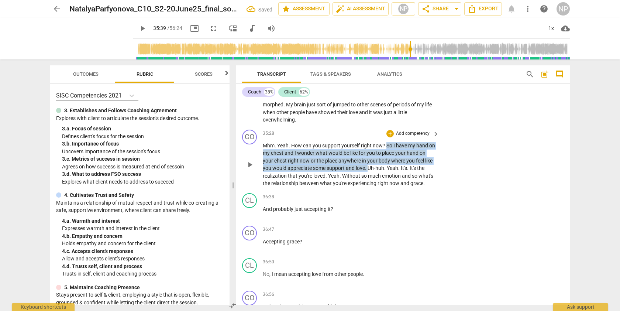
drag, startPoint x: 386, startPoint y: 159, endPoint x: 369, endPoint y: 184, distance: 29.7
click at [369, 184] on p "Mhm . Yeah . How can you support yourself right now ? So I have my hand on my c…" at bounding box center [349, 164] width 173 height 45
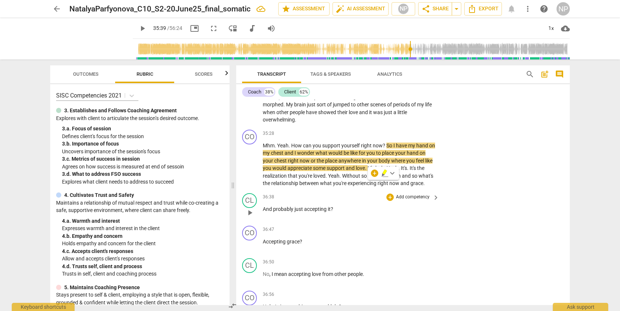
click at [367, 219] on div "36:38 + Add competency keyboard_arrow_right And probably just accepting it ?" at bounding box center [351, 206] width 177 height 27
click at [483, 164] on div "CO play_arrow pause 35:28 + Add competency keyboard_arrow_right Mhm . Yeah . Ho…" at bounding box center [402, 158] width 333 height 63
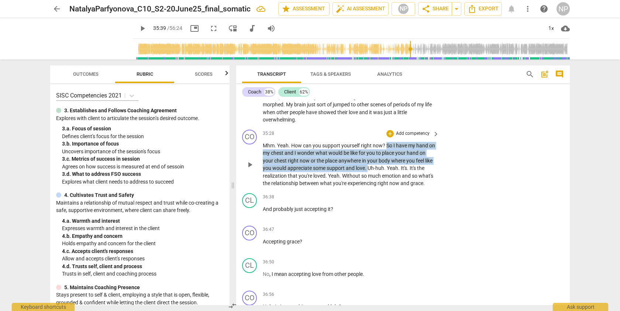
drag, startPoint x: 385, startPoint y: 160, endPoint x: 368, endPoint y: 182, distance: 28.1
click at [368, 182] on p "Mhm . Yeah . How can you support yourself right now ? So I have my hand on my c…" at bounding box center [349, 164] width 173 height 45
click at [392, 173] on span "keyboard_arrow_down" at bounding box center [392, 173] width 9 height 9
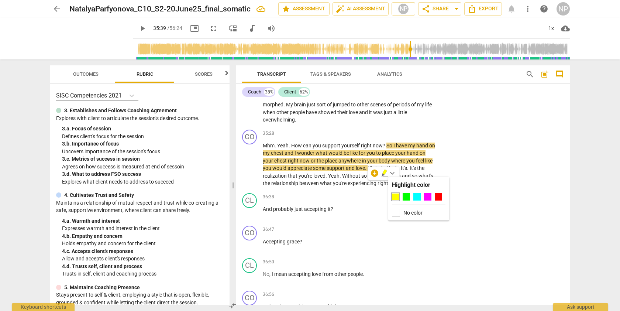
click at [402, 211] on div "No color" at bounding box center [418, 212] width 53 height 8
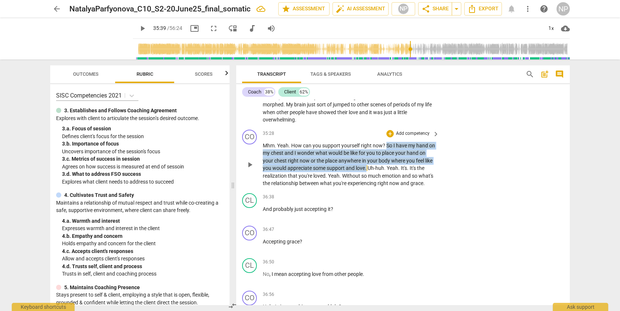
drag, startPoint x: 386, startPoint y: 159, endPoint x: 367, endPoint y: 183, distance: 30.2
click at [367, 183] on p "Mhm . Yeah . How can you support yourself right now ? So I have my hand on my c…" at bounding box center [349, 164] width 173 height 45
click at [391, 172] on span "keyboard_arrow_down" at bounding box center [392, 173] width 9 height 9
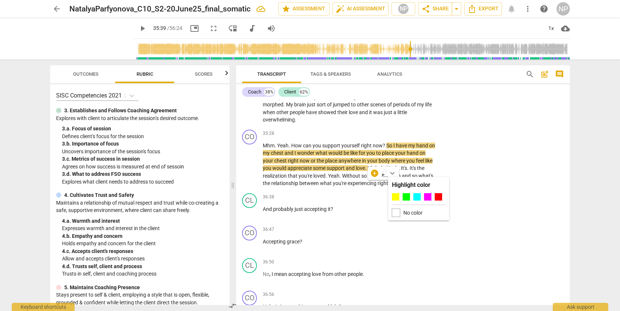
click at [395, 211] on div at bounding box center [396, 212] width 8 height 8
click at [421, 219] on div "36:38 + Add competency keyboard_arrow_right And probably just accepting it ?" at bounding box center [351, 206] width 177 height 27
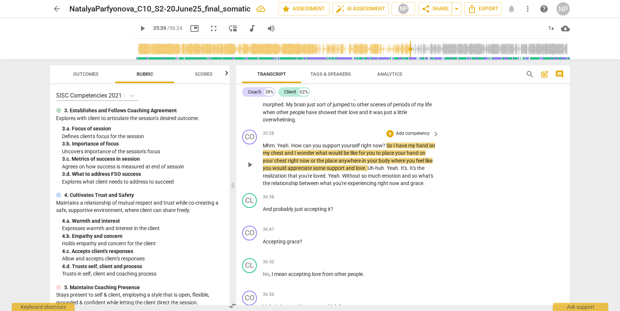
click at [465, 171] on div "CO play_arrow pause 35:28 + Add competency keyboard_arrow_right Mhm . Yeah . Ho…" at bounding box center [402, 158] width 333 height 63
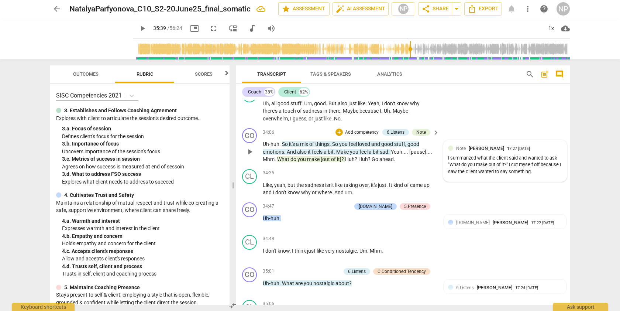
scroll to position [4096, 0]
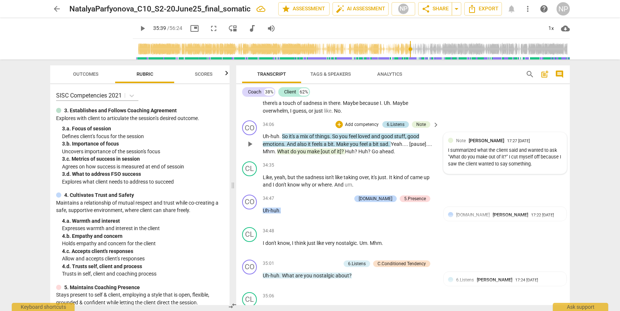
click at [393, 128] on div "6.Listens" at bounding box center [396, 124] width 18 height 7
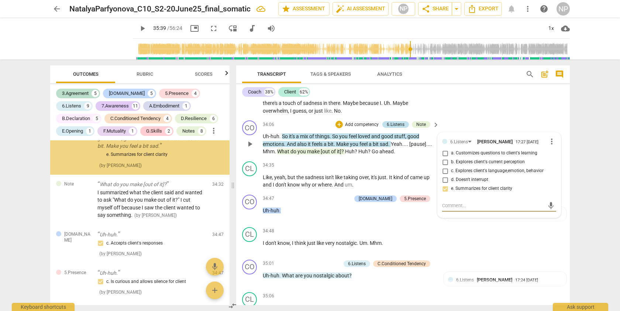
scroll to position [4183, 0]
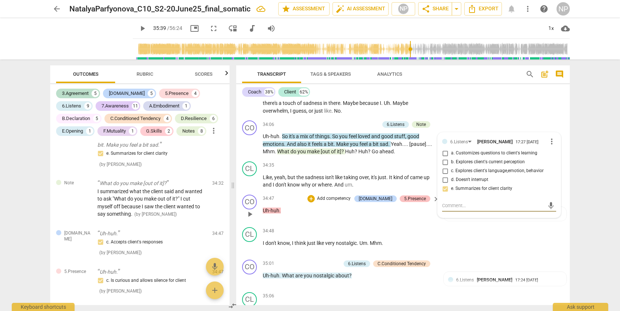
click at [414, 202] on div "5.Presence" at bounding box center [415, 198] width 22 height 7
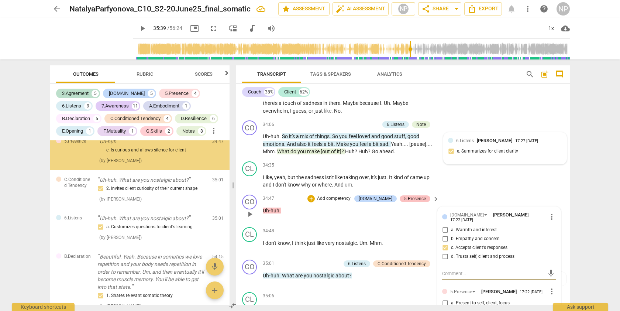
scroll to position [4318, 0]
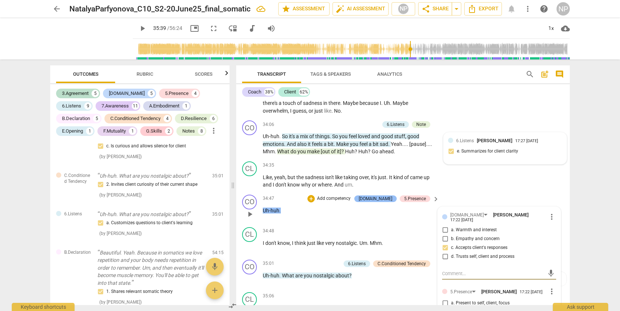
click at [382, 202] on div "[DOMAIN_NAME]" at bounding box center [375, 198] width 34 height 7
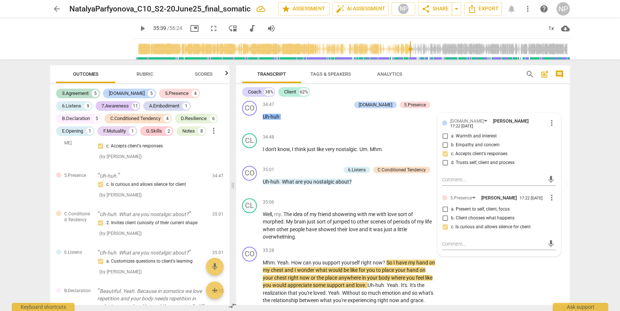
scroll to position [4205, 0]
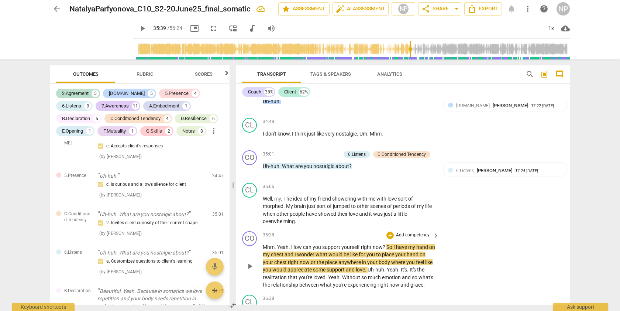
click at [333, 250] on span "support" at bounding box center [331, 247] width 19 height 6
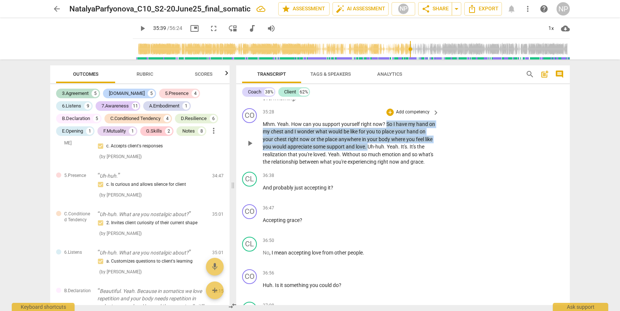
drag, startPoint x: 368, startPoint y: 163, endPoint x: 386, endPoint y: 139, distance: 29.2
click at [386, 139] on p "Mhm . Yeah . How can you support yourself right now ? So I have my hand on my c…" at bounding box center [349, 142] width 173 height 45
click at [373, 151] on div "+" at bounding box center [374, 151] width 7 height 7
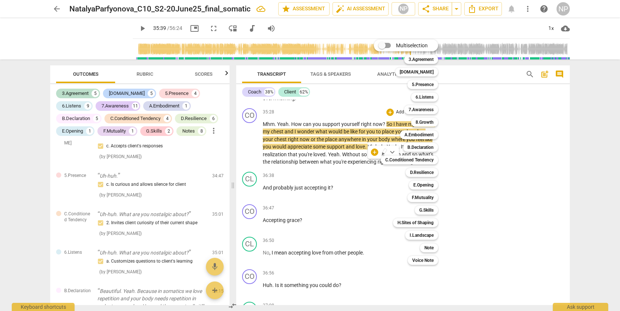
click at [337, 149] on div at bounding box center [310, 155] width 620 height 311
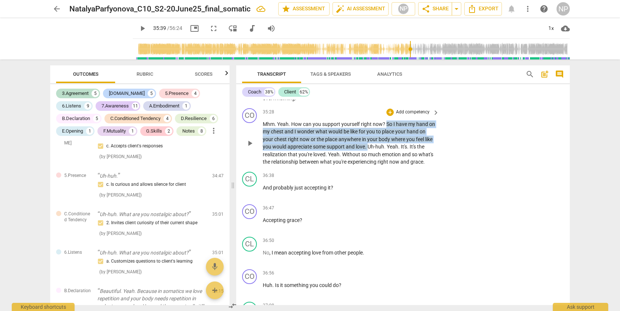
drag, startPoint x: 386, startPoint y: 138, endPoint x: 367, endPoint y: 160, distance: 29.3
click at [367, 160] on p "Mhm . Yeah . How can you support yourself right now ? So I have my hand on my c…" at bounding box center [349, 142] width 173 height 45
click at [407, 115] on p "Add competency" at bounding box center [412, 112] width 35 height 7
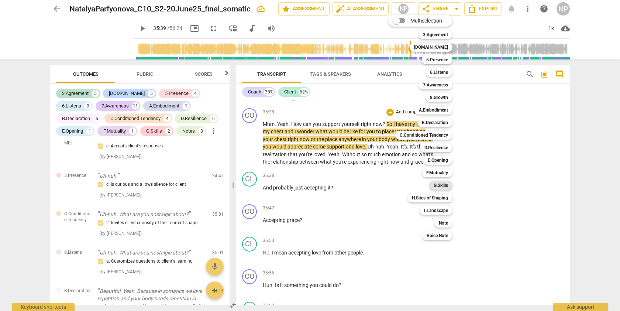
click at [438, 183] on b "G.Skills" at bounding box center [440, 185] width 14 height 9
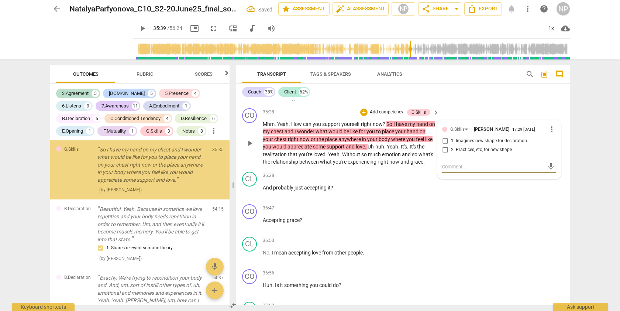
scroll to position [4443, 0]
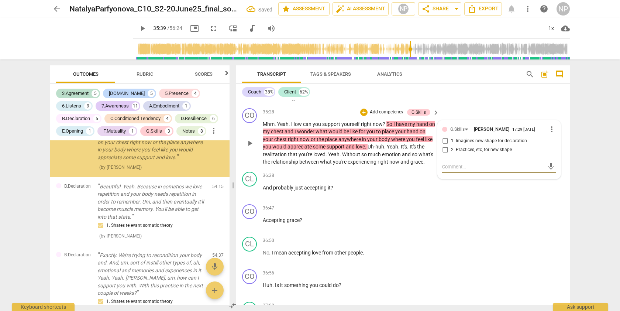
click at [444, 154] on input "2. Practices, etc, for new shape" at bounding box center [445, 149] width 12 height 9
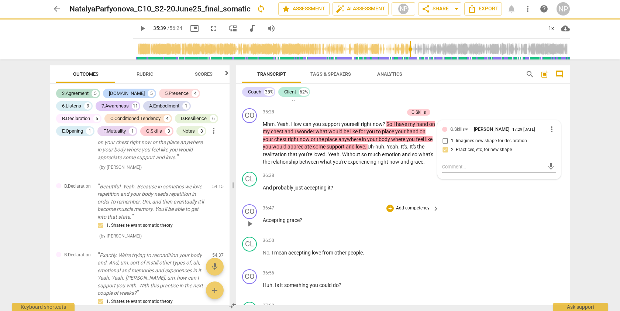
click at [500, 220] on div "CO play_arrow pause 36:47 + Add competency keyboard_arrow_right Accepting grace…" at bounding box center [402, 217] width 333 height 32
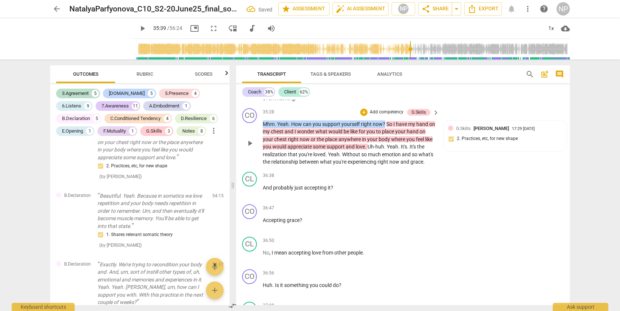
drag, startPoint x: 381, startPoint y: 138, endPoint x: 264, endPoint y: 137, distance: 116.9
click at [264, 137] on p "Mhm . Yeah . How can you support yourself right now ? So I have my hand on my c…" at bounding box center [349, 142] width 173 height 45
click at [370, 115] on p "Add competency" at bounding box center [386, 112] width 35 height 7
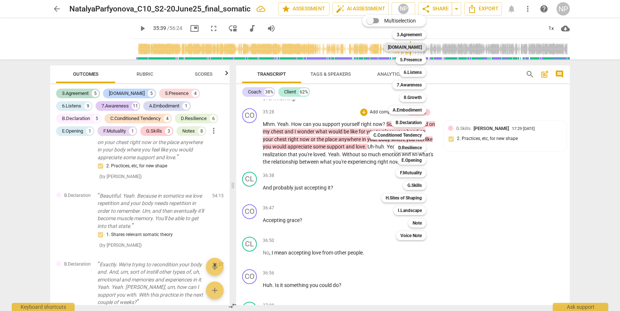
click at [417, 47] on b "[DOMAIN_NAME]" at bounding box center [405, 47] width 34 height 9
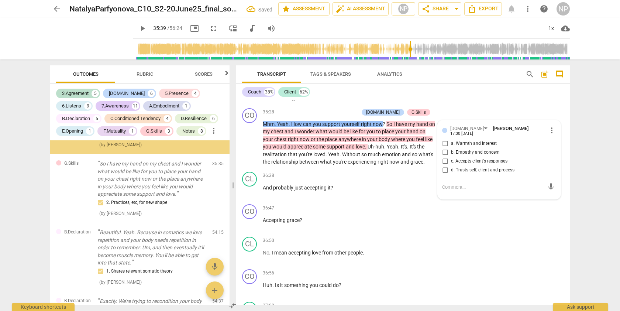
scroll to position [4432, 0]
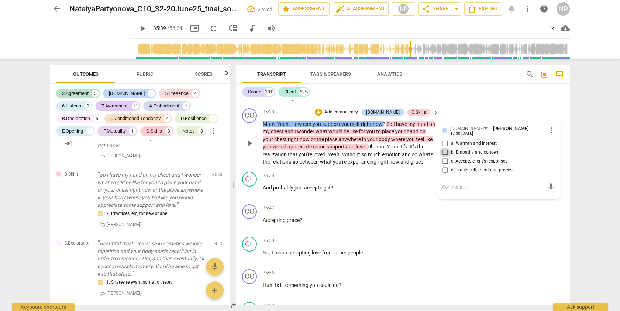
click at [443, 157] on input "b. Empathy and concern" at bounding box center [445, 152] width 12 height 9
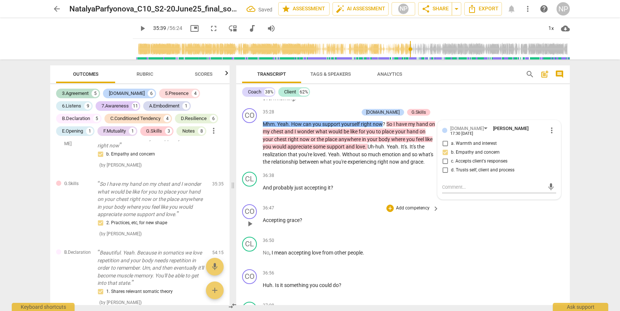
click at [500, 233] on div "CO play_arrow pause 36:47 + Add competency keyboard_arrow_right Accepting grace…" at bounding box center [402, 217] width 333 height 32
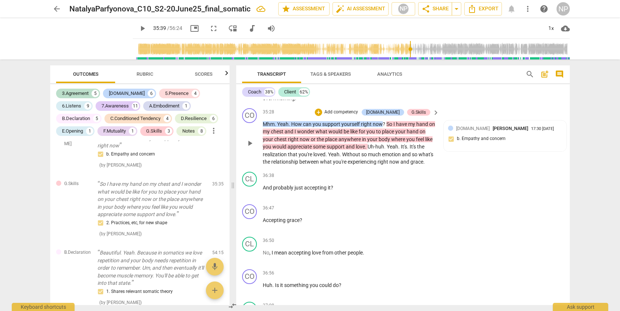
click at [253, 148] on span "play_arrow" at bounding box center [249, 143] width 9 height 9
click at [401, 149] on span "It's" at bounding box center [404, 146] width 6 height 6
click at [385, 149] on span "." at bounding box center [385, 146] width 3 height 6
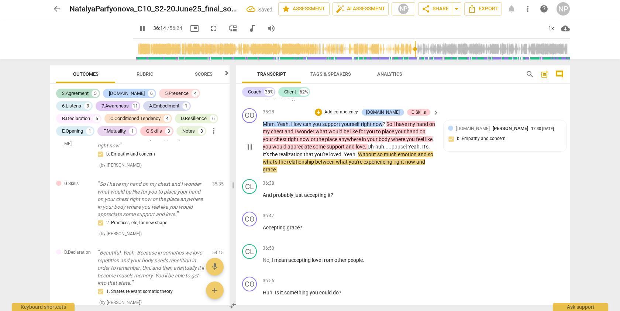
click at [391, 149] on span ".....pause]" at bounding box center [396, 146] width 24 height 6
drag, startPoint x: 376, startPoint y: 170, endPoint x: 357, endPoint y: 170, distance: 18.4
click at [357, 170] on p "Mhm . Yeah . How can you support yourself right now ? So I have my hand on my c…" at bounding box center [349, 146] width 173 height 53
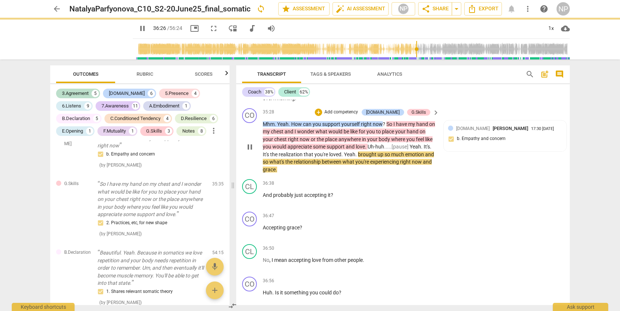
click at [424, 170] on p "Mhm . Yeah . How can you support yourself right now ? So I have my hand on my c…" at bounding box center [349, 146] width 173 height 53
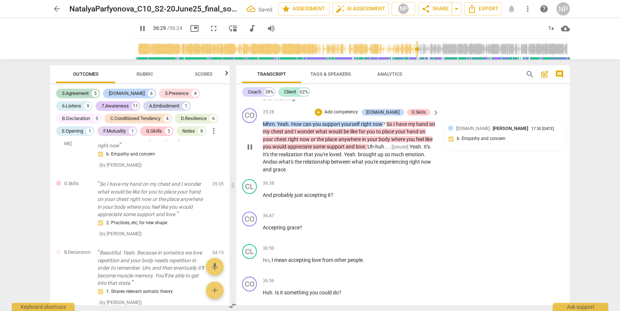
drag, startPoint x: 267, startPoint y: 177, endPoint x: 256, endPoint y: 177, distance: 11.1
click at [256, 176] on div "CO play_arrow pause 35:28 + Add competency [DOMAIN_NAME] G.Skills keyboard_arro…" at bounding box center [402, 140] width 333 height 71
click at [249, 151] on span "pause" at bounding box center [249, 146] width 9 height 9
click at [281, 173] on p "Mhm . Yeah . How can you support yourself right now ? So I have my hand on my c…" at bounding box center [349, 146] width 173 height 53
click at [342, 157] on span "." at bounding box center [342, 154] width 3 height 6
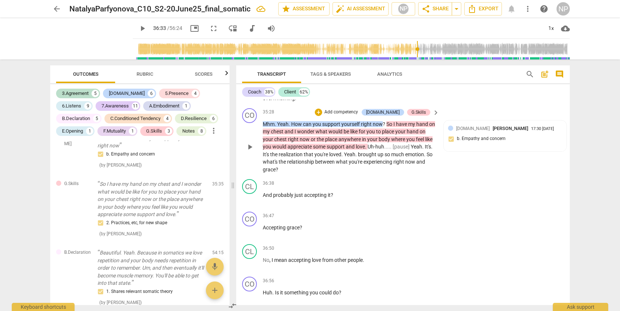
click at [357, 157] on span "." at bounding box center [356, 154] width 3 height 6
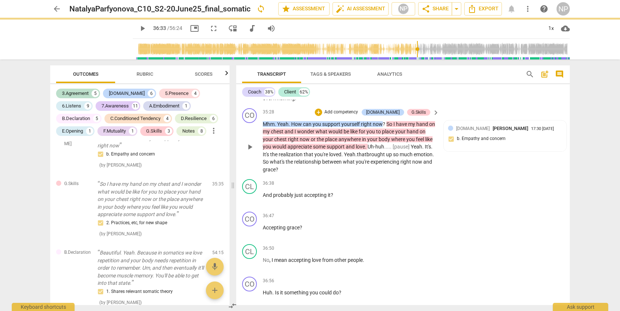
click at [342, 157] on span "." at bounding box center [342, 154] width 3 height 6
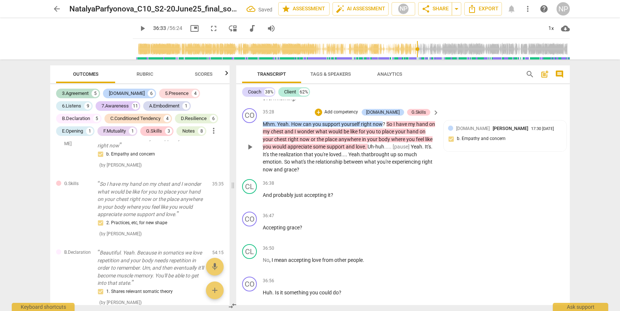
click at [363, 157] on span ". that" at bounding box center [365, 154] width 11 height 6
click at [351, 157] on span "Yeah..." at bounding box center [356, 154] width 16 height 6
click at [364, 157] on span "That" at bounding box center [368, 154] width 11 height 6
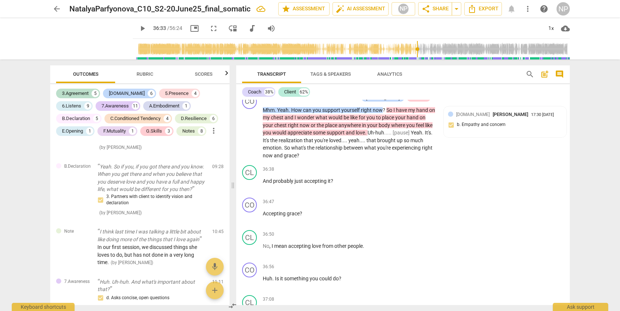
scroll to position [0, 0]
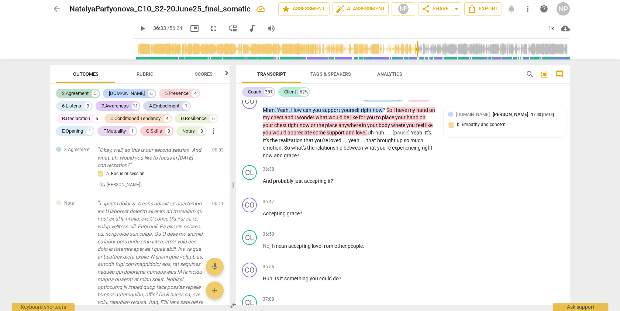
click at [148, 72] on span "Rubric" at bounding box center [144, 74] width 17 height 6
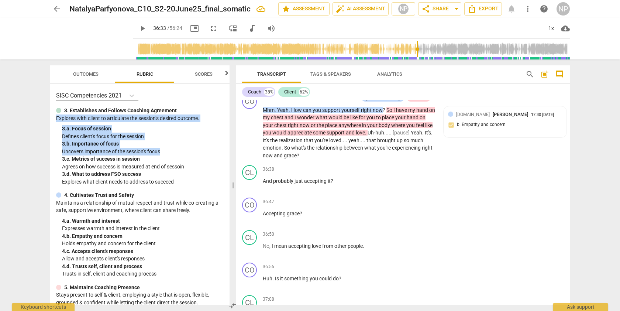
drag, startPoint x: 226, startPoint y: 114, endPoint x: 220, endPoint y: 151, distance: 37.8
click at [220, 151] on div "SISC Competencies 2021 3. Establishes and Follows Coaching Agreement Explores w…" at bounding box center [139, 194] width 179 height 221
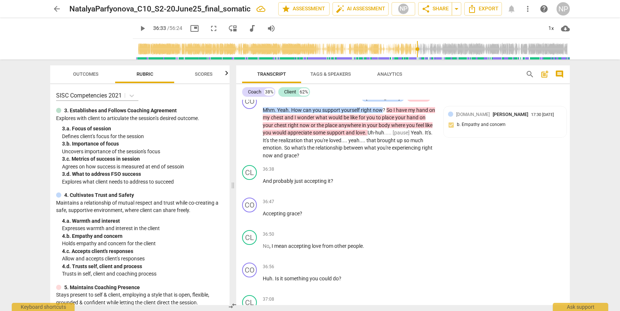
click at [217, 103] on div "SISC Competencies 2021 3. Establishes and Follows Coaching Agreement Explores w…" at bounding box center [139, 194] width 179 height 221
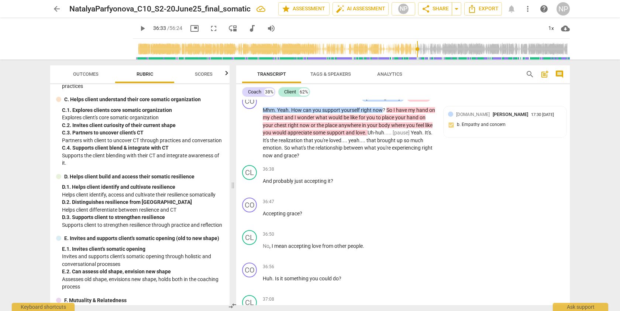
scroll to position [774, 0]
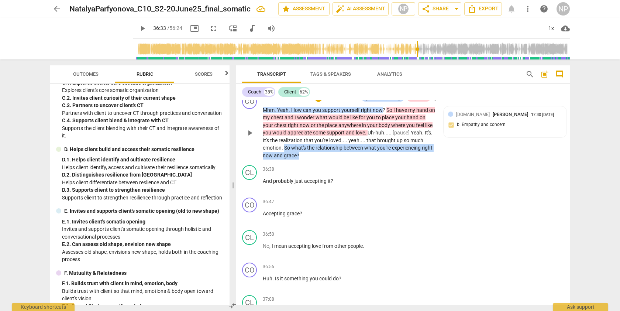
drag, startPoint x: 284, startPoint y: 163, endPoint x: 301, endPoint y: 169, distance: 18.2
click at [301, 159] on p "Mhm . Yeah . How can you support yourself right now ? So I have my hand on my c…" at bounding box center [349, 132] width 173 height 53
click at [347, 101] on p "Add competency" at bounding box center [340, 98] width 35 height 7
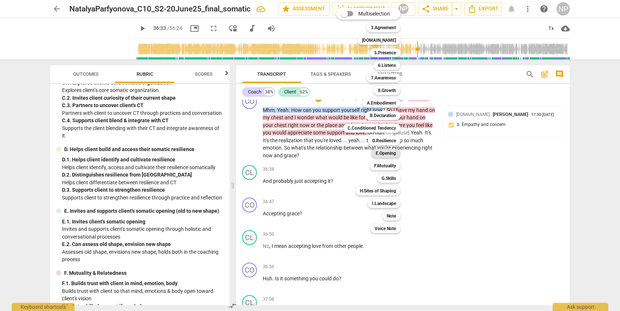
click at [387, 152] on b "E.Opening" at bounding box center [385, 153] width 20 height 9
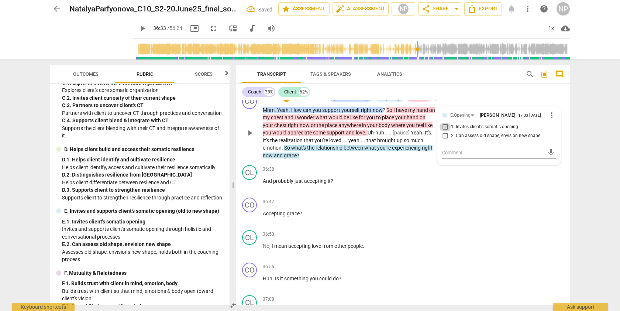
click at [443, 131] on input "1. Invites client's somatic opening" at bounding box center [445, 126] width 12 height 9
click at [501, 211] on div "CO play_arrow pause 36:47 + Add competency keyboard_arrow_right Accepting grace…" at bounding box center [402, 210] width 333 height 32
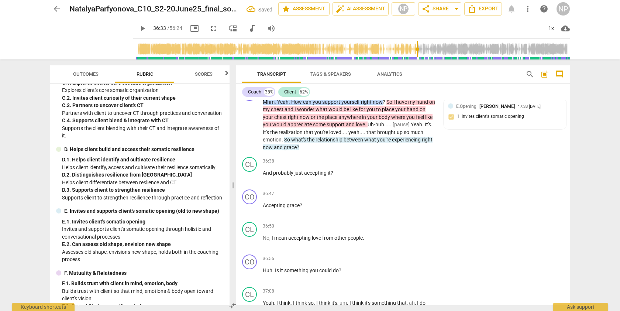
scroll to position [4350, 0]
click at [251, 181] on span "play_arrow" at bounding box center [249, 176] width 9 height 9
click at [251, 181] on span "pause" at bounding box center [249, 176] width 9 height 9
click at [249, 181] on span "play_arrow" at bounding box center [249, 176] width 9 height 9
click at [335, 177] on p "And probably just accepting it ?" at bounding box center [349, 173] width 173 height 8
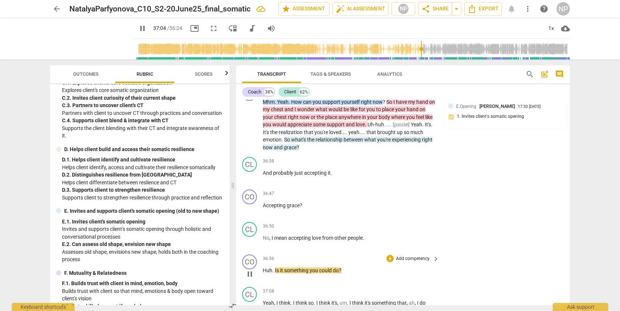
click at [273, 273] on span "." at bounding box center [273, 270] width 3 height 6
click at [252, 278] on span "pause" at bounding box center [249, 273] width 9 height 9
click at [275, 273] on span "." at bounding box center [276, 270] width 3 height 6
click at [275, 273] on span ".pause..." at bounding box center [284, 270] width 20 height 6
click at [281, 273] on span ".. Pause..." at bounding box center [285, 270] width 23 height 6
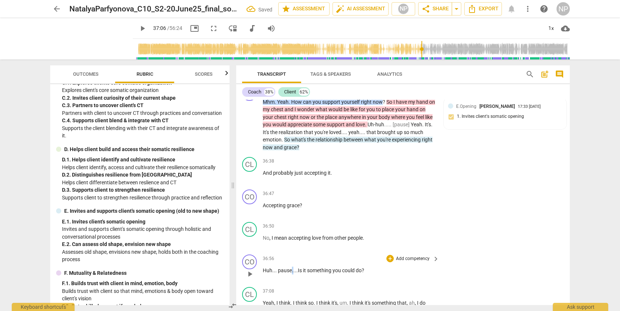
click at [291, 273] on span ".. pause..." at bounding box center [285, 270] width 22 height 6
click at [277, 273] on span ".. pause].." at bounding box center [285, 270] width 22 height 6
click at [359, 93] on div "[DOMAIN_NAME]" at bounding box center [351, 90] width 34 height 7
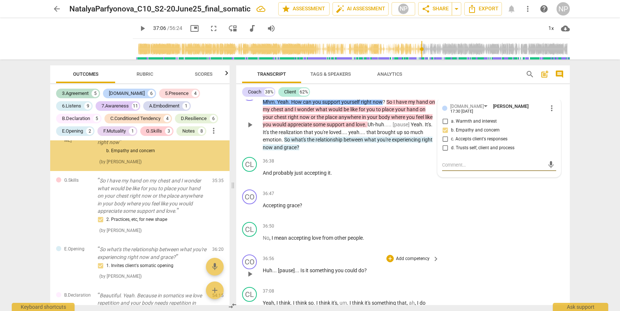
scroll to position [4436, 0]
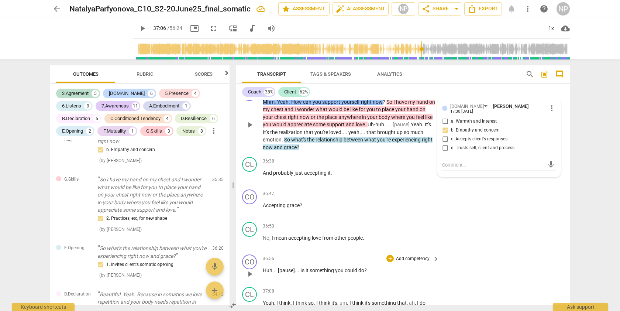
click at [387, 93] on div "E.Opening" at bounding box center [389, 90] width 20 height 7
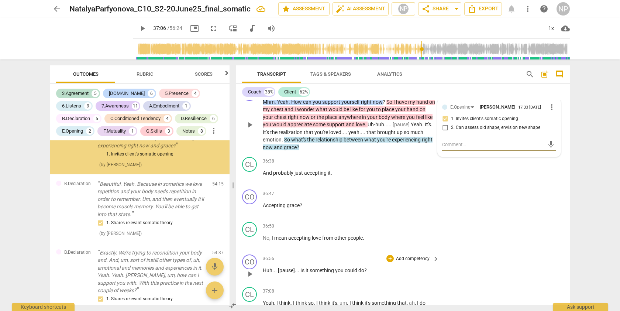
scroll to position [4551, 0]
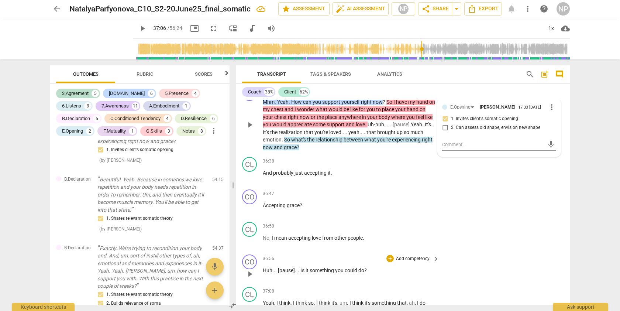
click at [417, 93] on div "G.Skills" at bounding box center [418, 90] width 14 height 7
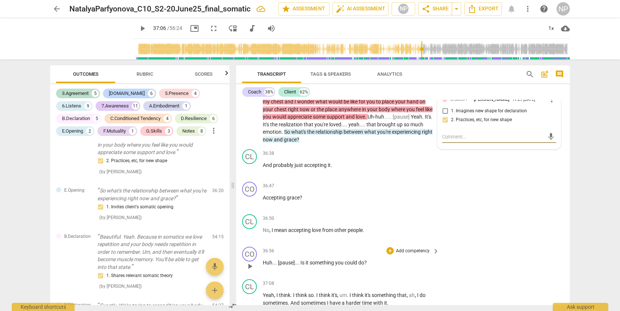
scroll to position [4342, 0]
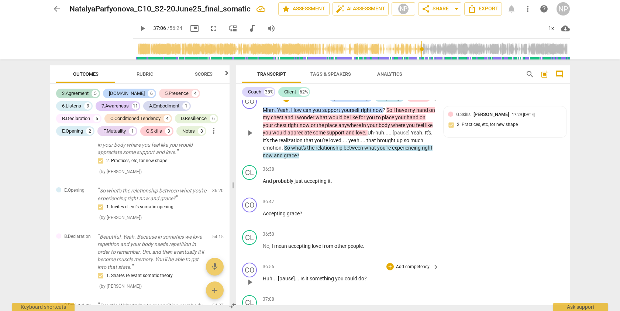
click at [385, 101] on div "E.Opening" at bounding box center [389, 98] width 20 height 7
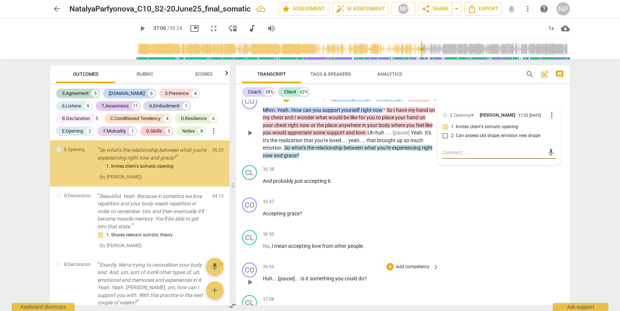
scroll to position [4551, 0]
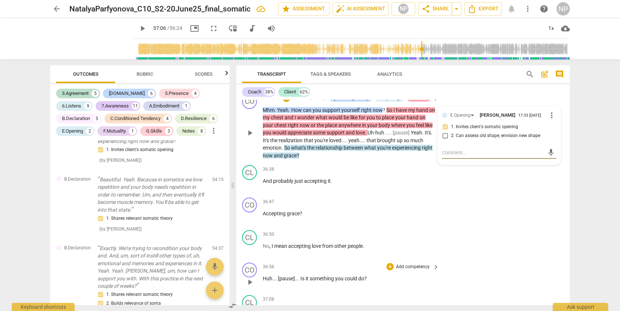
click at [419, 101] on div "G.Skills" at bounding box center [418, 98] width 14 height 7
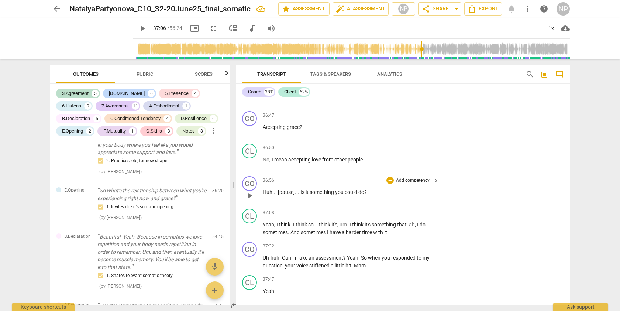
scroll to position [4444, 0]
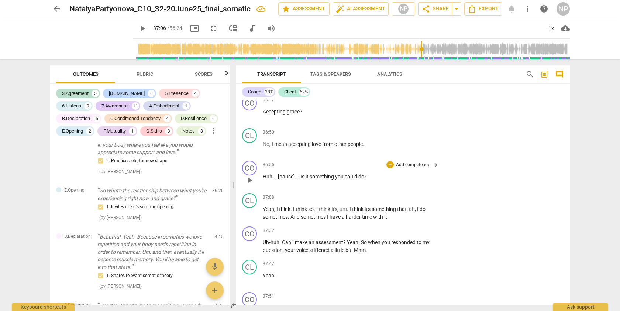
click at [150, 76] on span "Rubric" at bounding box center [144, 74] width 17 height 6
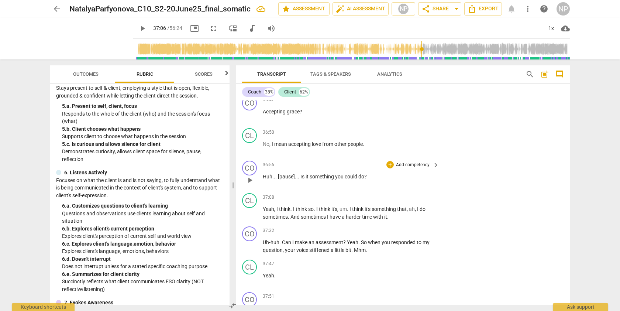
scroll to position [209, 0]
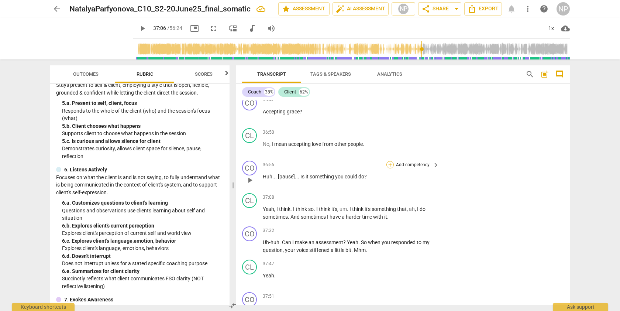
click at [390, 168] on div "+" at bounding box center [389, 164] width 7 height 7
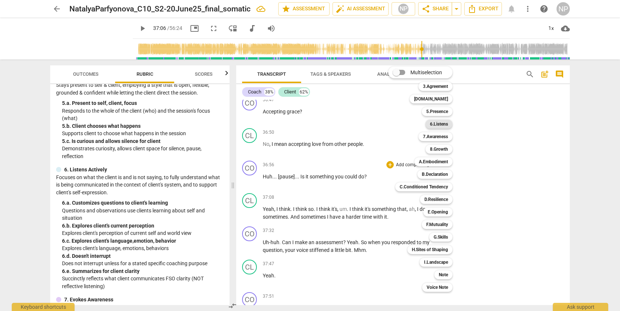
click at [440, 122] on b "6.Listens" at bounding box center [439, 123] width 18 height 9
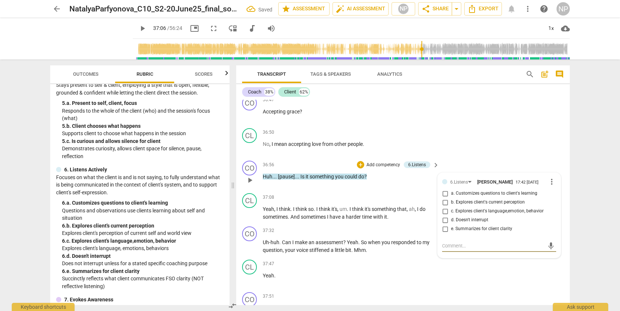
click at [444, 207] on input "b. Explores client's current perception" at bounding box center [445, 202] width 12 height 9
click at [351, 212] on span "I" at bounding box center [350, 209] width 3 height 6
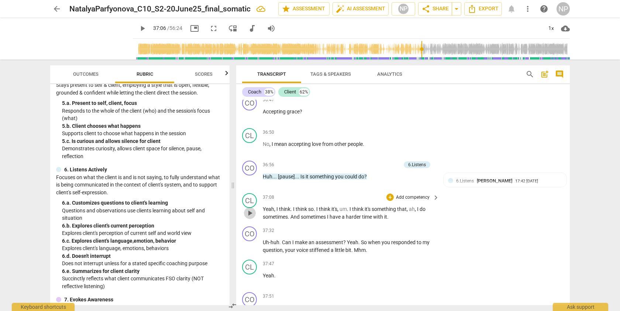
click at [247, 217] on span "play_arrow" at bounding box center [249, 212] width 9 height 9
click at [347, 245] on span "Yeah" at bounding box center [352, 242] width 11 height 6
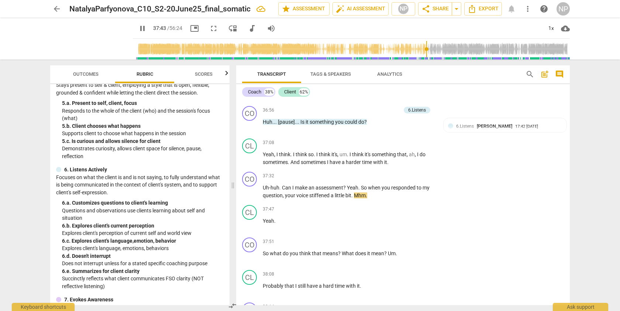
scroll to position [4498, 0]
click at [248, 196] on span "pause" at bounding box center [249, 191] width 9 height 9
drag, startPoint x: 343, startPoint y: 202, endPoint x: 281, endPoint y: 201, distance: 62.3
click at [281, 199] on p "Uh-huh . Can I make an assessment ? Yeah . So when you responded to my question…" at bounding box center [349, 191] width 173 height 15
click at [405, 179] on p "Add competency" at bounding box center [412, 176] width 35 height 7
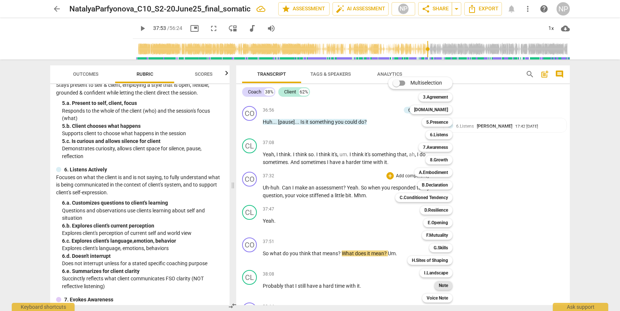
click at [443, 283] on b "Note" at bounding box center [443, 285] width 9 height 9
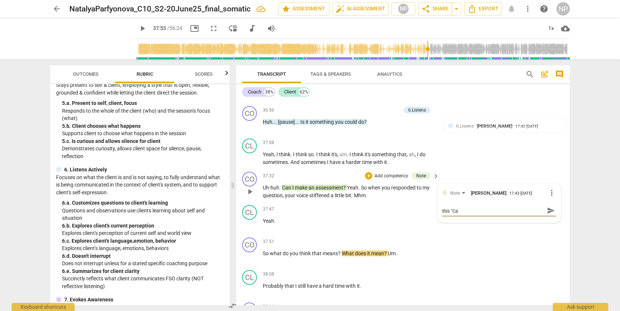
scroll to position [0, 0]
click at [547, 218] on span "send" at bounding box center [551, 213] width 8 height 8
click at [551, 197] on span "more_vert" at bounding box center [551, 192] width 9 height 9
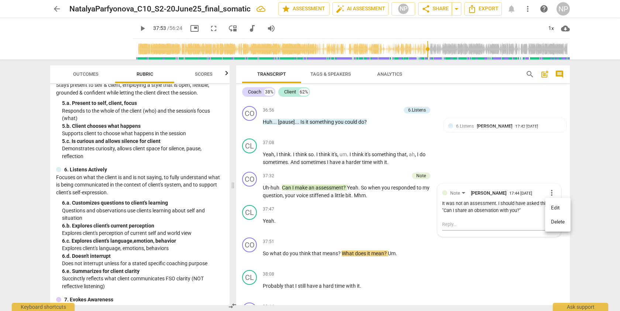
click at [553, 208] on li "Edit" at bounding box center [557, 208] width 25 height 14
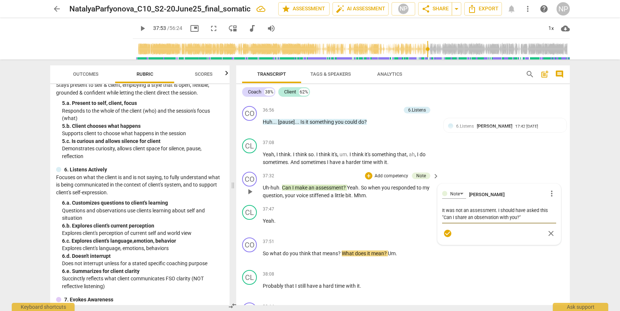
click at [497, 221] on textarea "It was not an assessment. I should have asked this "Can I share an observation …" at bounding box center [499, 214] width 114 height 14
click at [445, 245] on span "check_circle" at bounding box center [447, 240] width 9 height 9
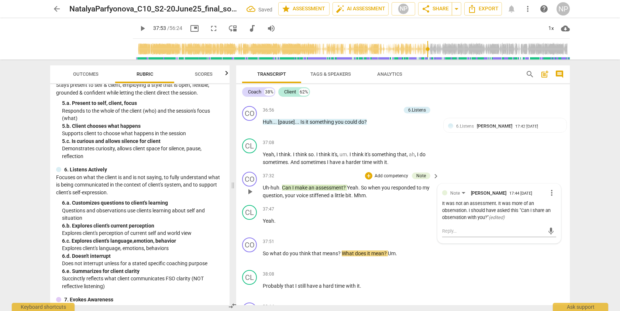
click at [469, 220] on div "It was not an assessment. It was more of an observation. I should have asked th…" at bounding box center [499, 210] width 114 height 21
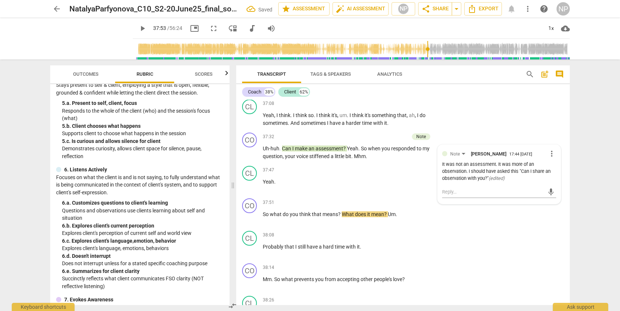
scroll to position [4546, 0]
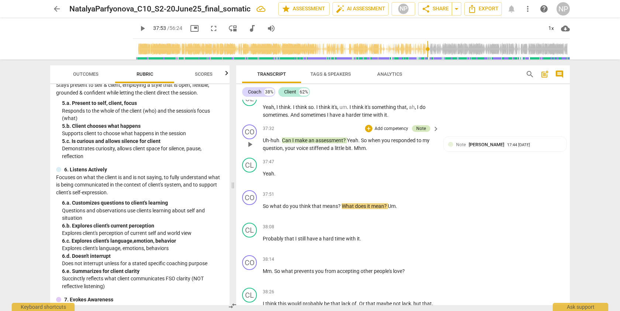
click at [419, 132] on div "Note" at bounding box center [421, 128] width 10 height 7
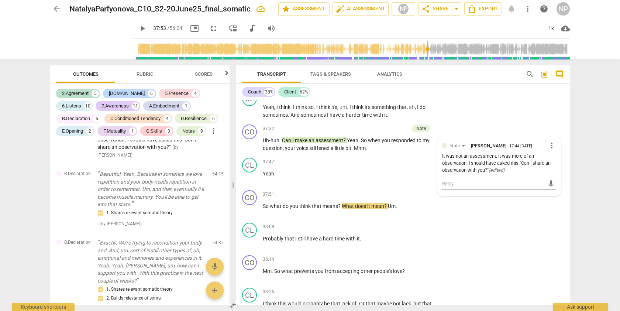
scroll to position [4561, 0]
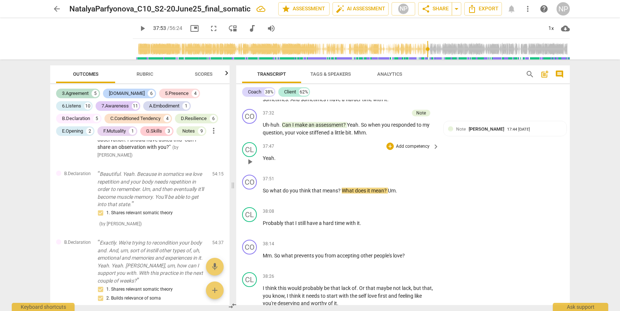
click at [251, 166] on span "play_arrow" at bounding box center [249, 161] width 9 height 9
click at [249, 166] on span "pause" at bounding box center [249, 161] width 9 height 9
click at [250, 133] on span "play_arrow" at bounding box center [249, 128] width 9 height 9
click at [263, 193] on span "So" at bounding box center [266, 190] width 7 height 6
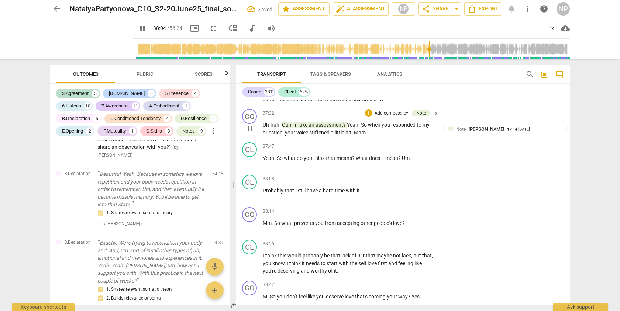
click at [355, 135] on span "Mhm" at bounding box center [360, 132] width 12 height 6
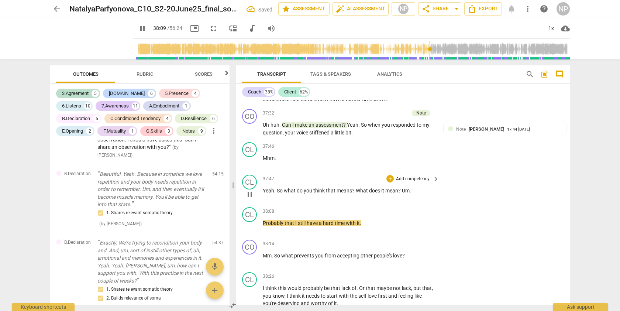
click at [264, 193] on span "Yeah" at bounding box center [268, 190] width 11 height 6
click at [298, 162] on p "Mhm ." at bounding box center [349, 158] width 173 height 8
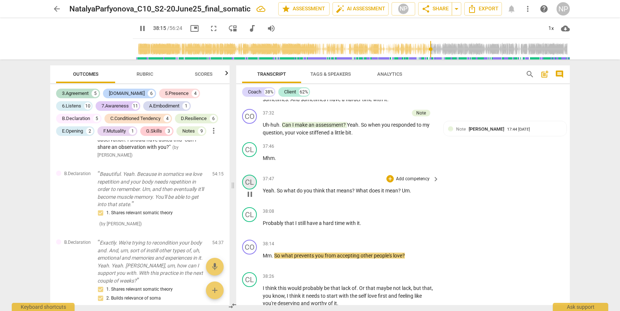
click at [252, 189] on div "CL" at bounding box center [249, 181] width 15 height 15
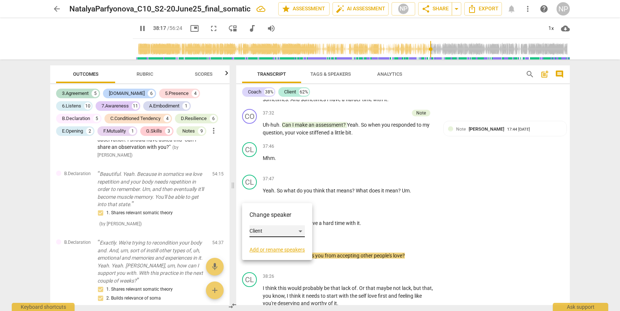
click at [301, 229] on div "Client" at bounding box center [276, 231] width 55 height 12
click at [264, 217] on li "Coach" at bounding box center [277, 217] width 56 height 14
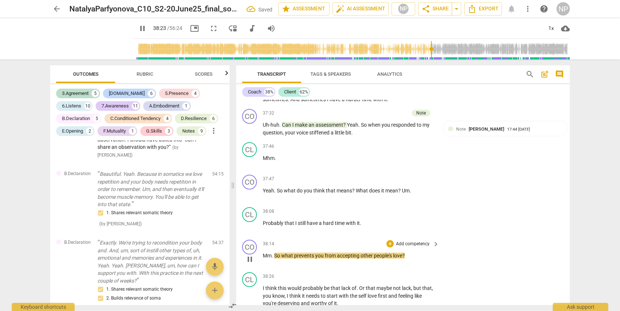
click at [249, 263] on span "pause" at bounding box center [249, 258] width 9 height 9
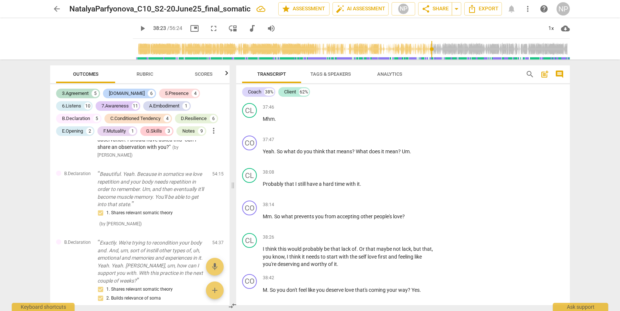
scroll to position [4623, 0]
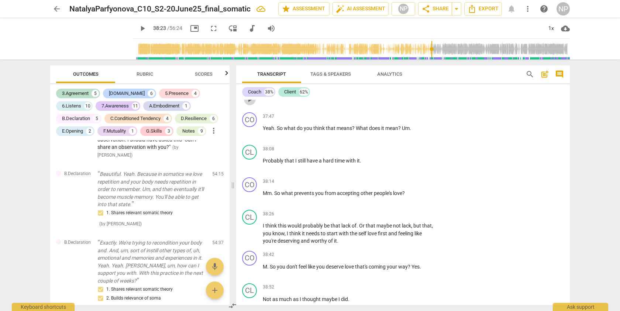
click at [249, 104] on span "play_arrow" at bounding box center [249, 99] width 9 height 9
click at [249, 104] on span "pause" at bounding box center [249, 99] width 9 height 9
click at [249, 104] on span "play_arrow" at bounding box center [249, 99] width 9 height 9
click at [251, 136] on span "pause" at bounding box center [249, 131] width 9 height 9
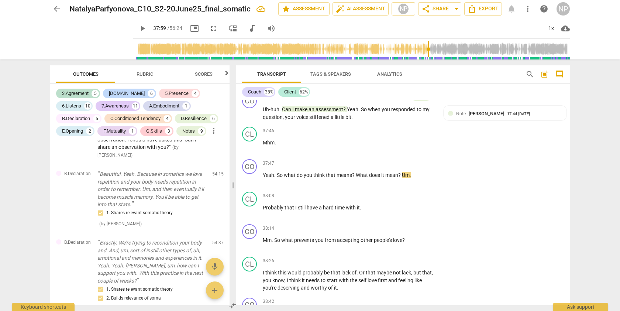
scroll to position [4569, 0]
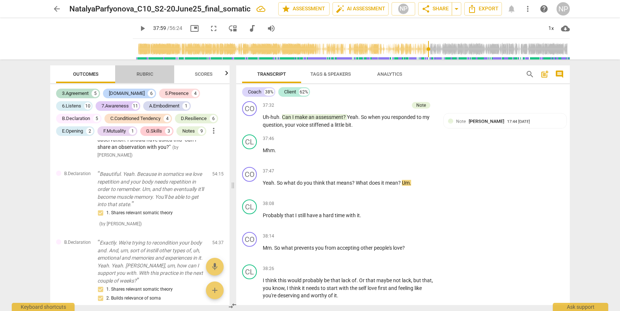
click at [146, 71] on span "Rubric" at bounding box center [144, 74] width 17 height 6
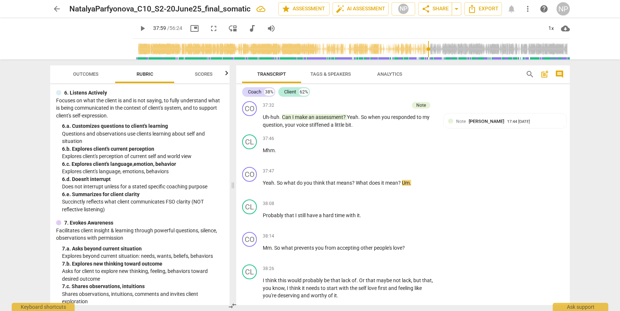
scroll to position [319, 0]
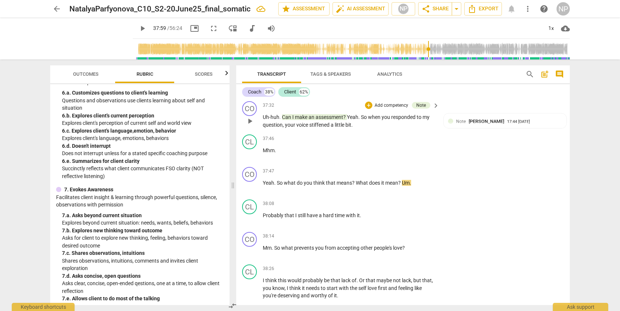
click at [391, 109] on p "Add competency" at bounding box center [391, 105] width 35 height 7
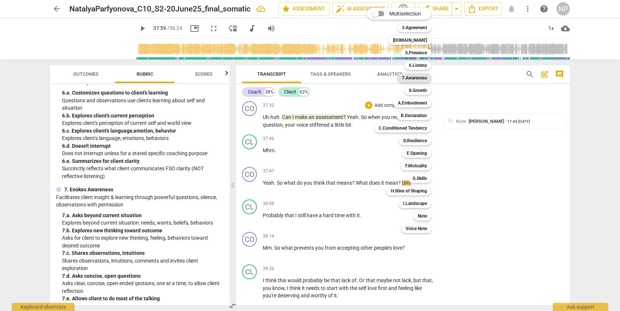
click at [417, 79] on b "7.Awareness" at bounding box center [414, 77] width 25 height 9
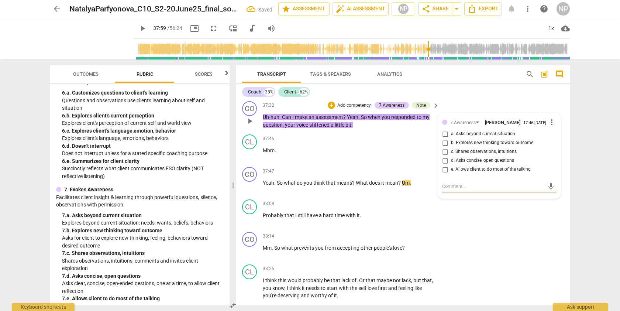
click at [443, 156] on input "c. Shares observations, intuitions" at bounding box center [445, 151] width 12 height 9
click at [508, 250] on div "CO play_arrow pause 38:14 + Add competency keyboard_arrow_right Mm . So what pr…" at bounding box center [402, 245] width 333 height 32
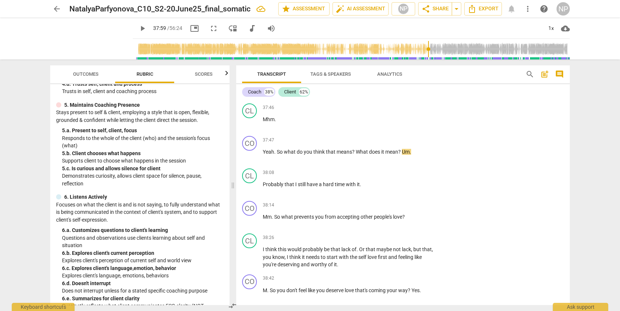
scroll to position [183, 0]
click at [399, 143] on p "Add competency" at bounding box center [412, 140] width 35 height 7
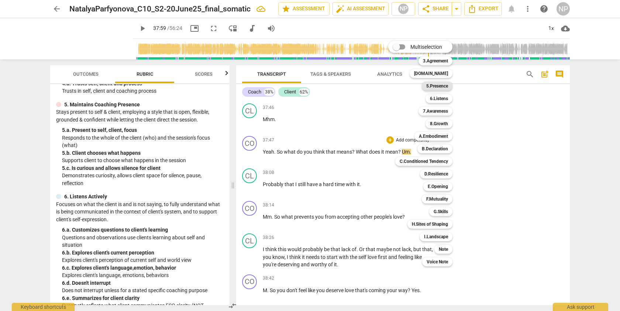
click at [437, 84] on b "5.Presence" at bounding box center [437, 86] width 22 height 9
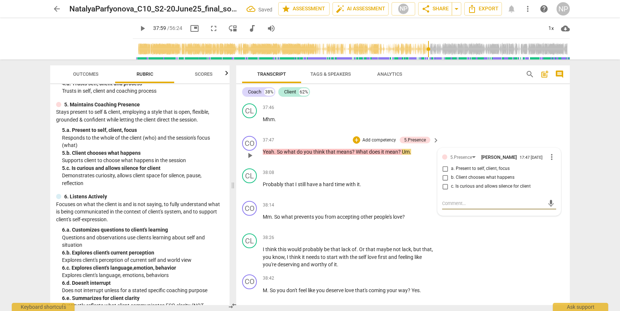
click at [443, 191] on input "c. Is curious and allows silence for client" at bounding box center [445, 186] width 12 height 9
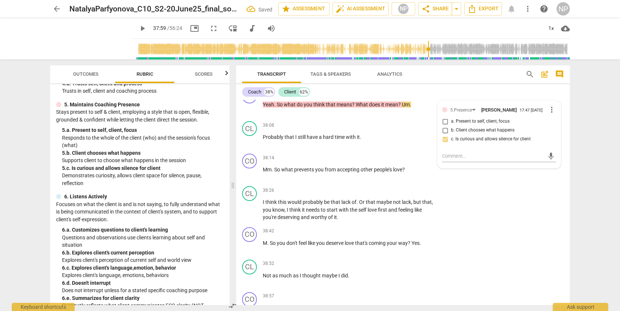
scroll to position [4655, 0]
